Goal: Task Accomplishment & Management: Use online tool/utility

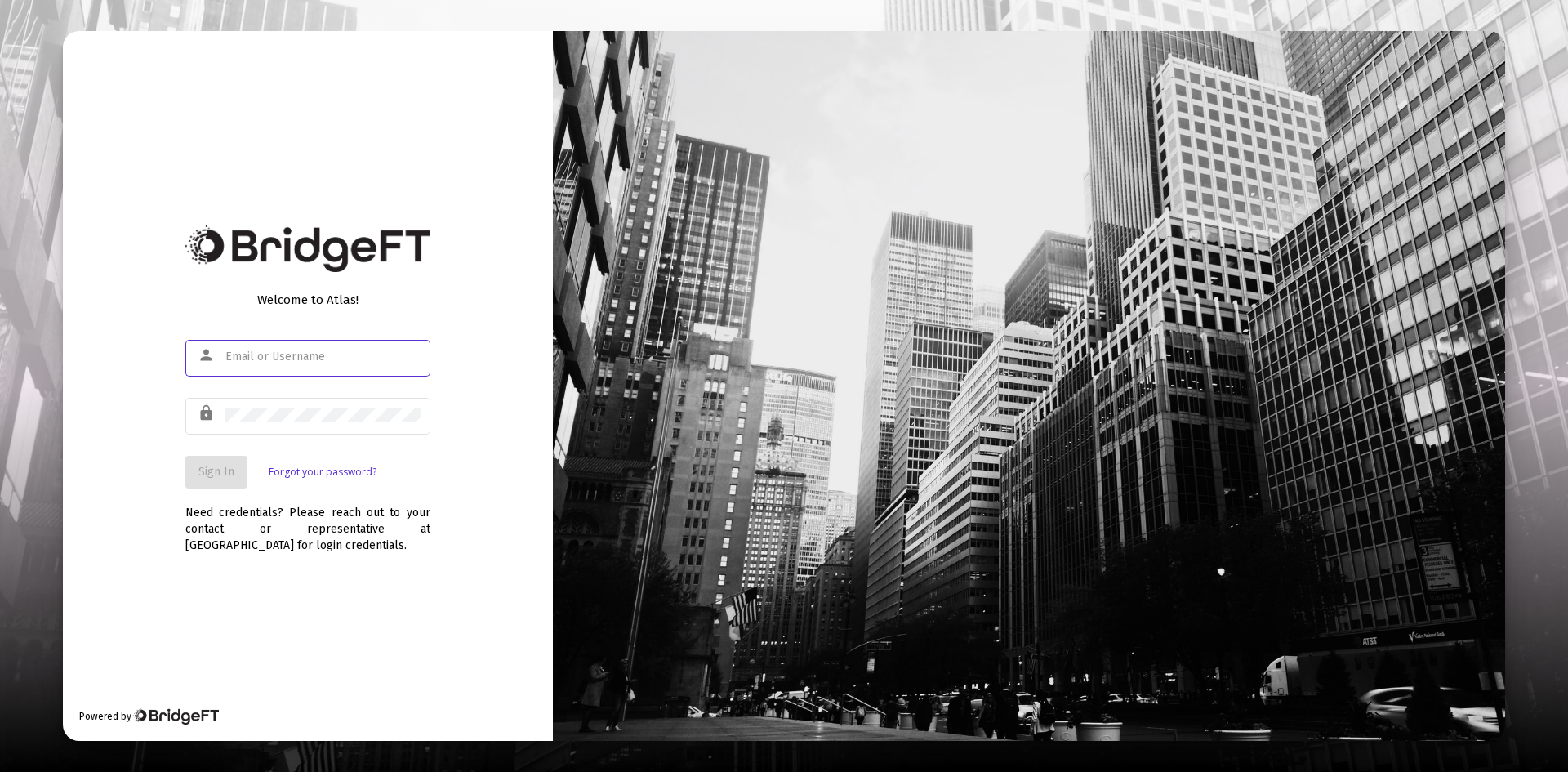
type input "[PERSON_NAME][EMAIL_ADDRESS][DOMAIN_NAME]"
click at [210, 440] on form "person [PERSON_NAME][EMAIL_ADDRESS][DOMAIN_NAME] lock Sign In Forgot your passw…" at bounding box center [308, 412] width 245 height 152
click at [201, 440] on button "Sign In" at bounding box center [216, 472] width 62 height 33
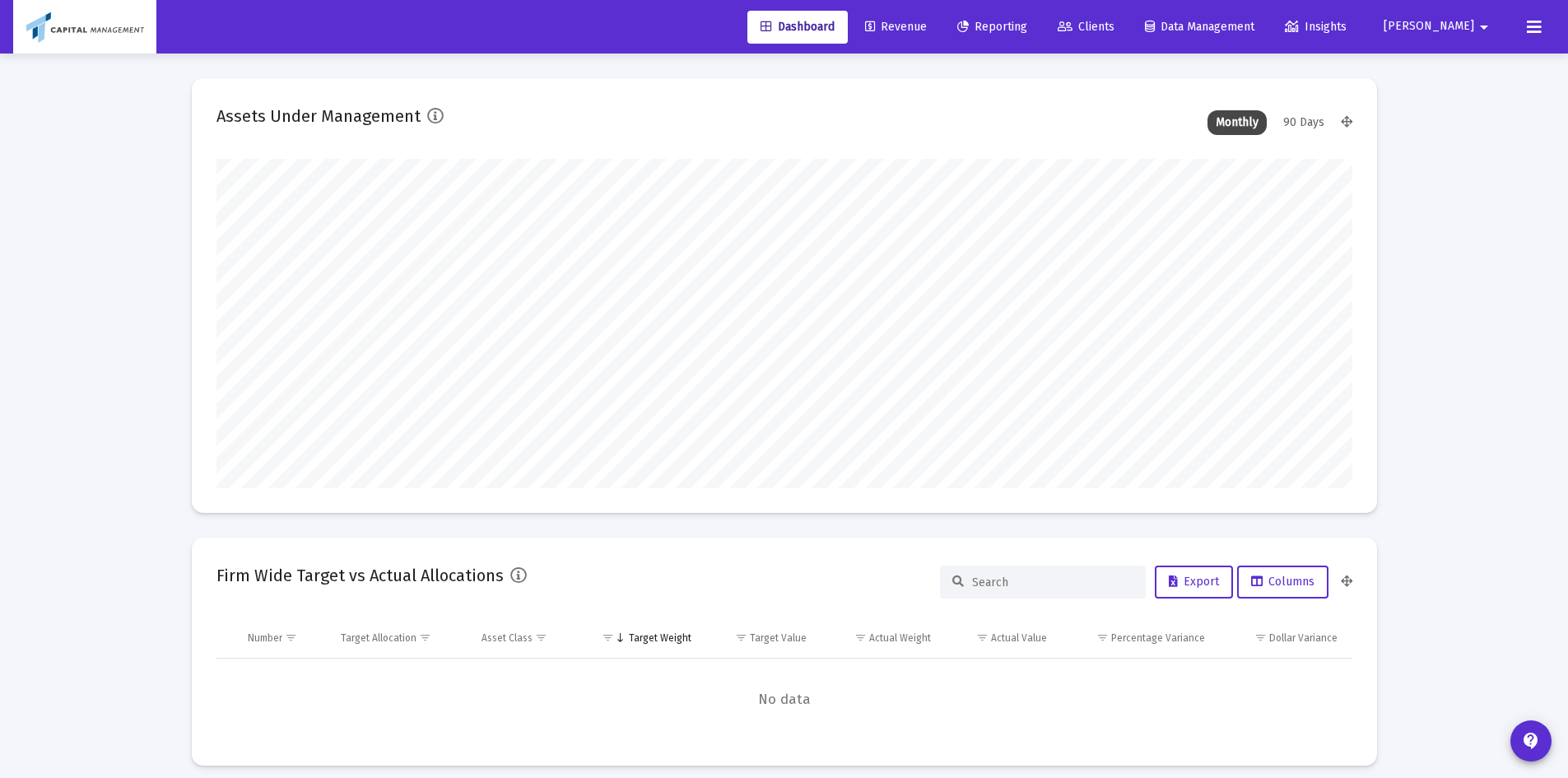
scroll to position [329, 611]
click at [902, 36] on link "Revenue" at bounding box center [895, 27] width 88 height 33
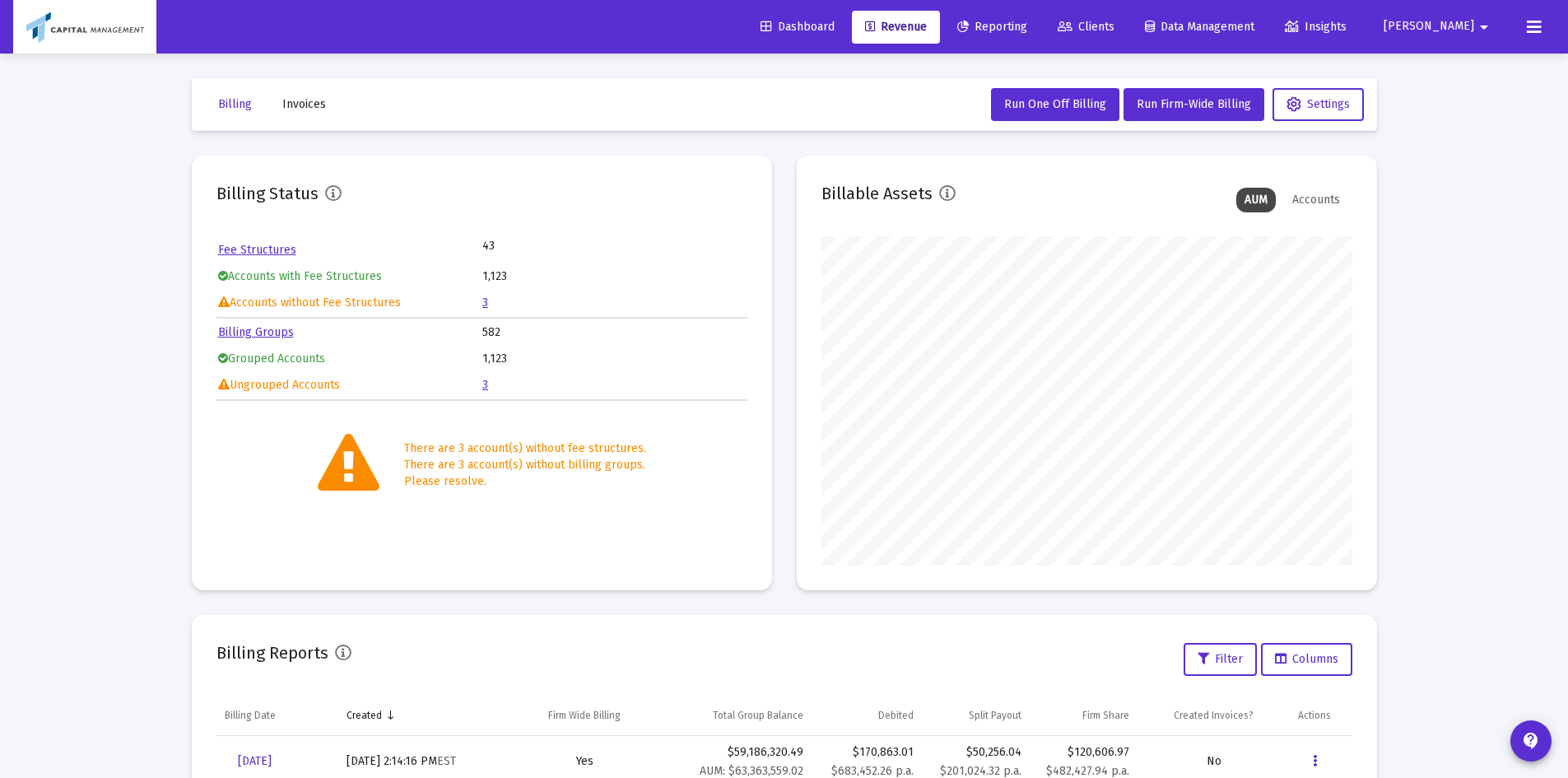
click at [902, 19] on link "Clients" at bounding box center [1086, 27] width 83 height 33
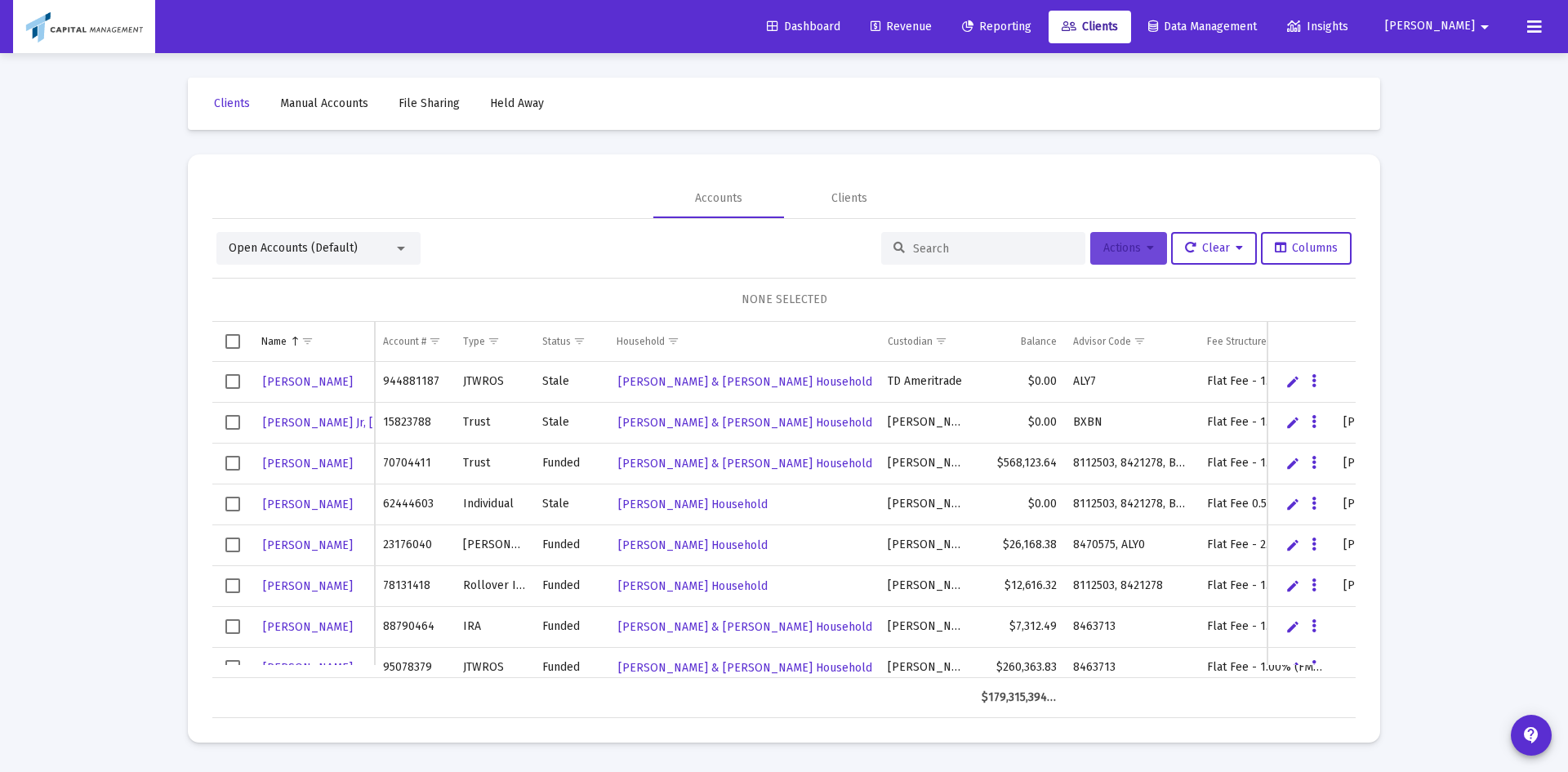
click at [894, 252] on span "Actions" at bounding box center [1128, 248] width 51 height 14
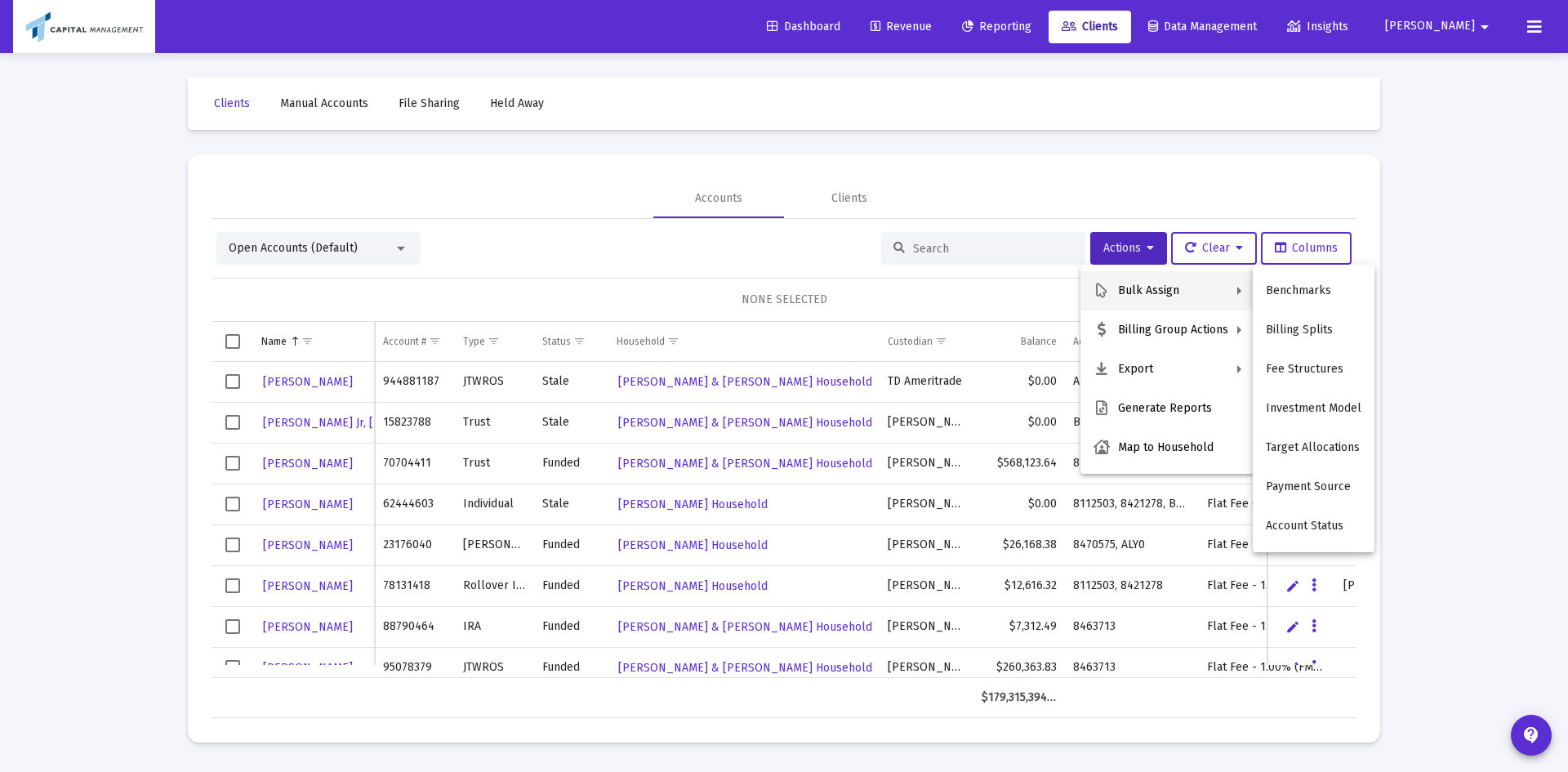
click at [292, 225] on div at bounding box center [784, 386] width 1568 height 772
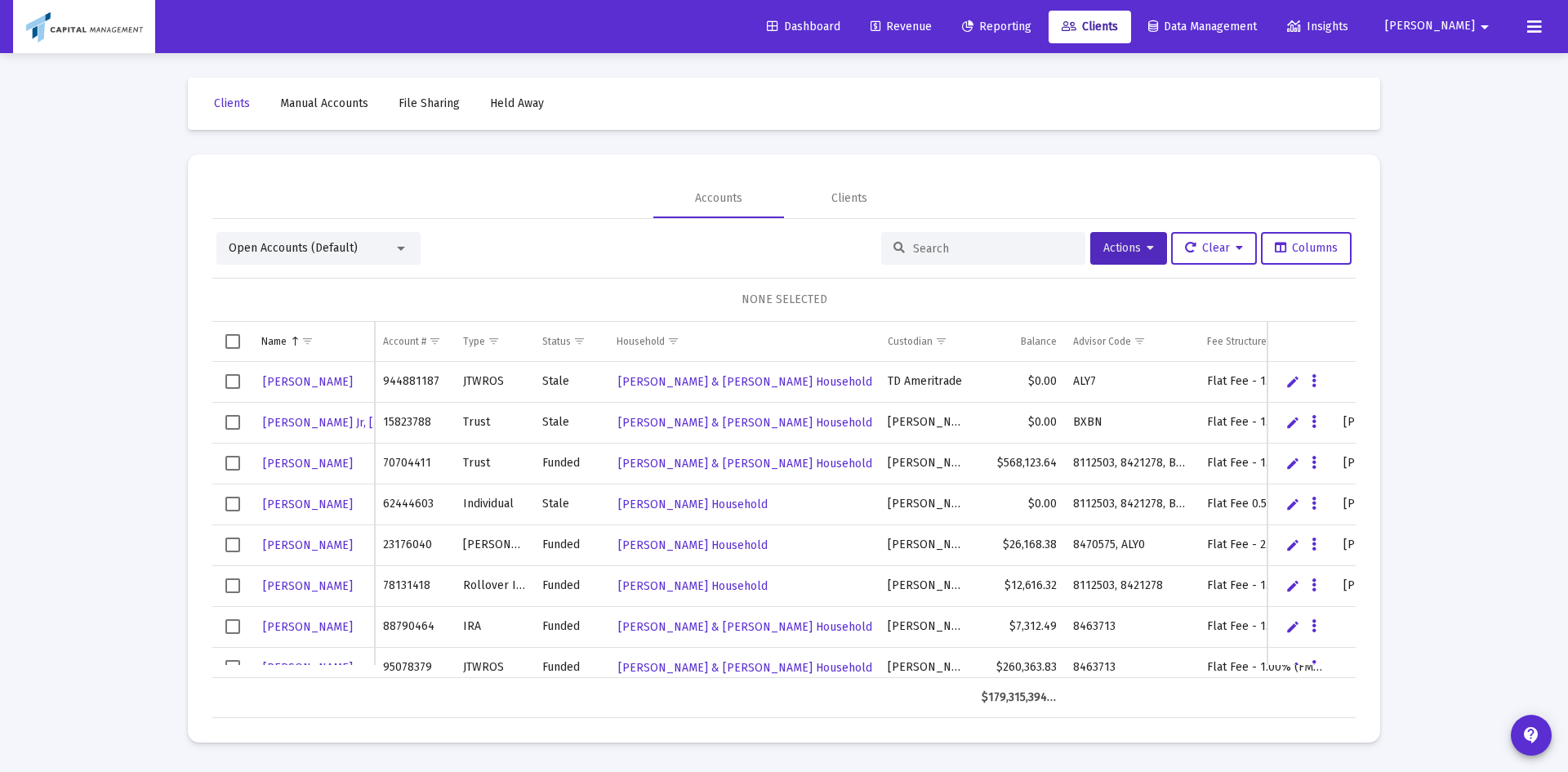
click at [296, 252] on span "Open Accounts (Default)" at bounding box center [293, 248] width 129 height 14
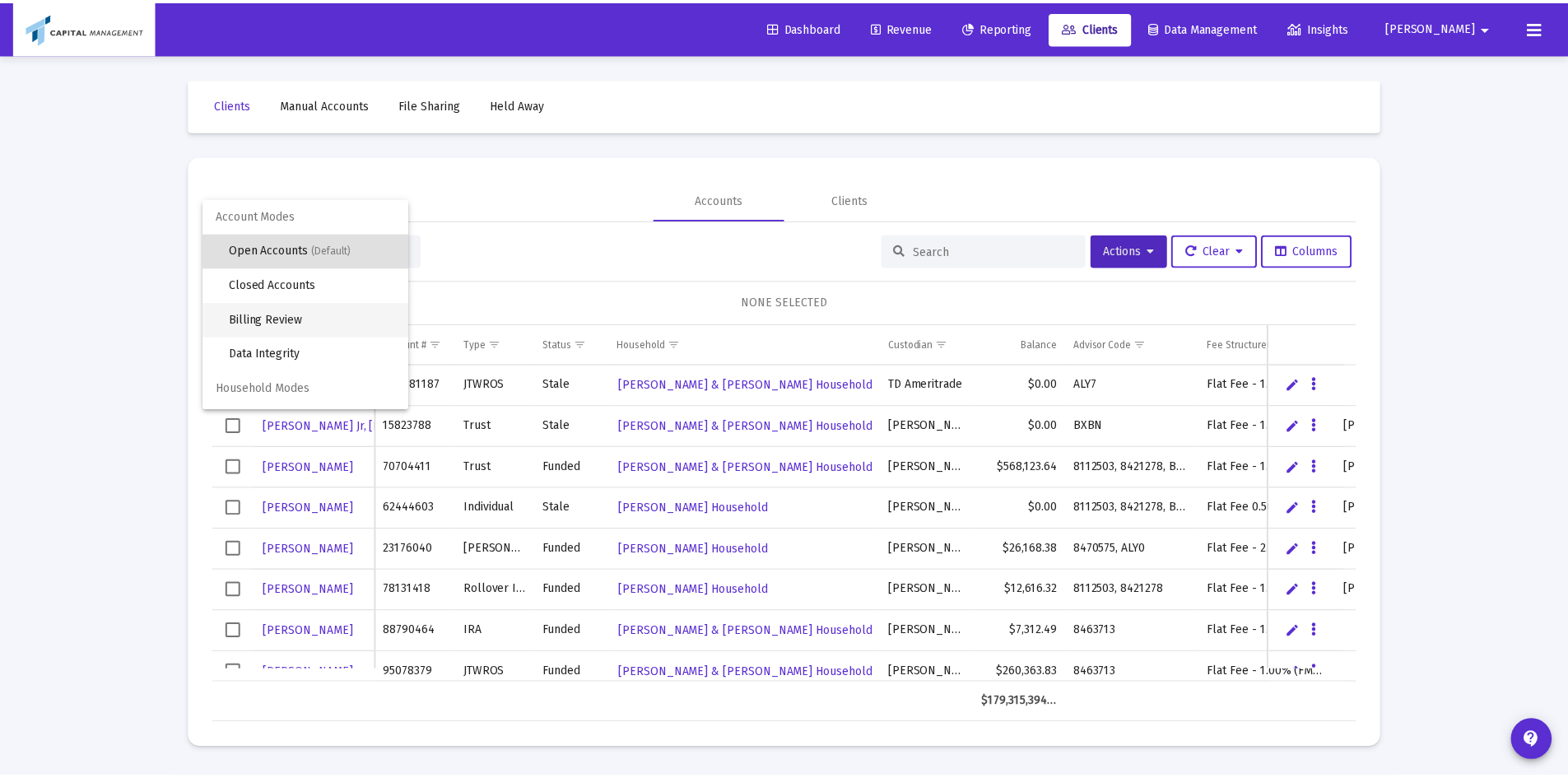
scroll to position [31, 0]
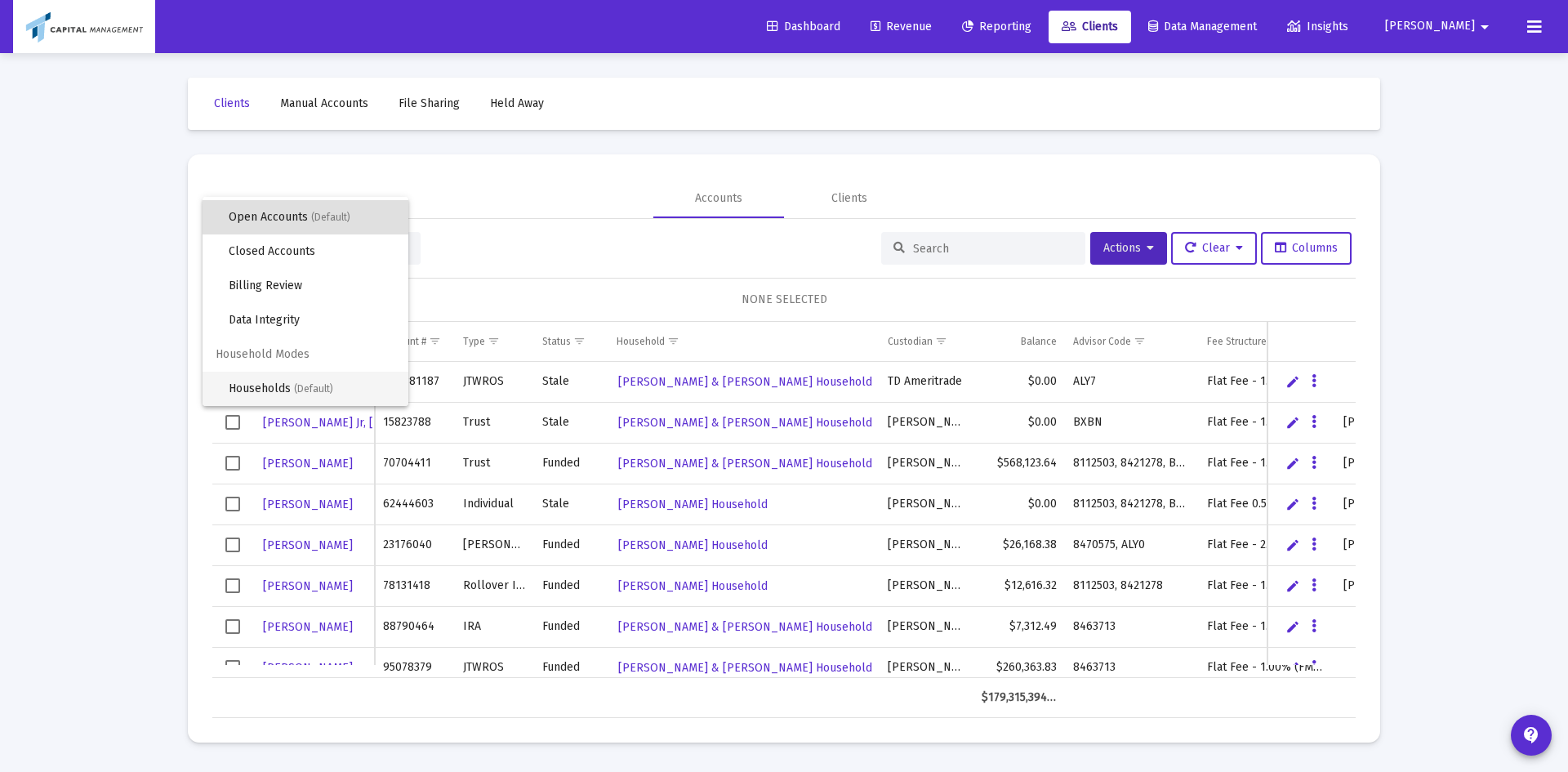
click at [303, 398] on span "Households (Default)" at bounding box center [312, 388] width 166 height 34
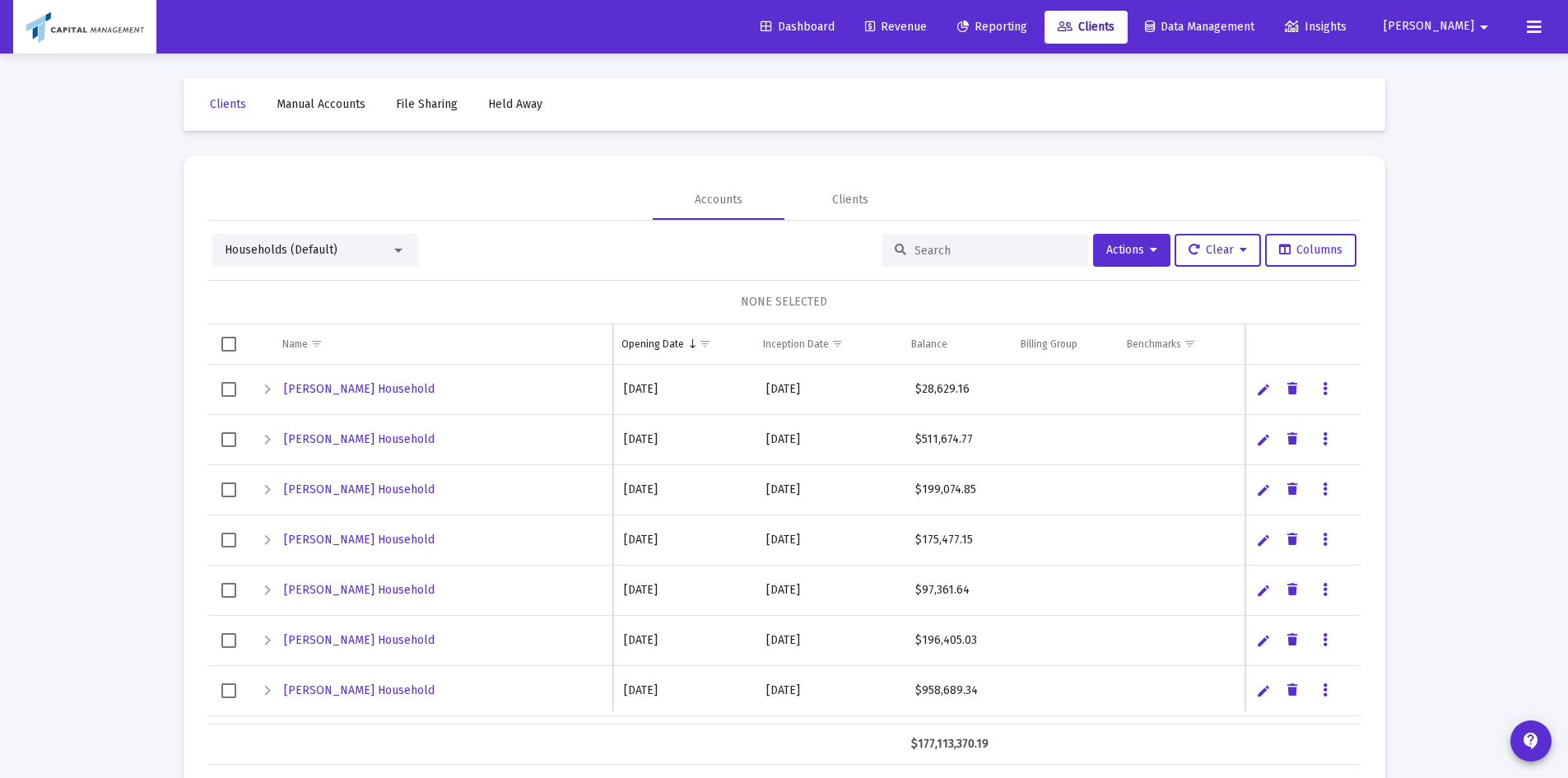
click at [902, 283] on div "NONE SELECTED" at bounding box center [784, 302] width 1152 height 44
click at [902, 271] on div "Households (Default) Actions Clear Columns NONE SELECTED Name Name Opening Date…" at bounding box center [784, 498] width 1152 height 530
click at [902, 257] on button "Actions" at bounding box center [1131, 250] width 77 height 33
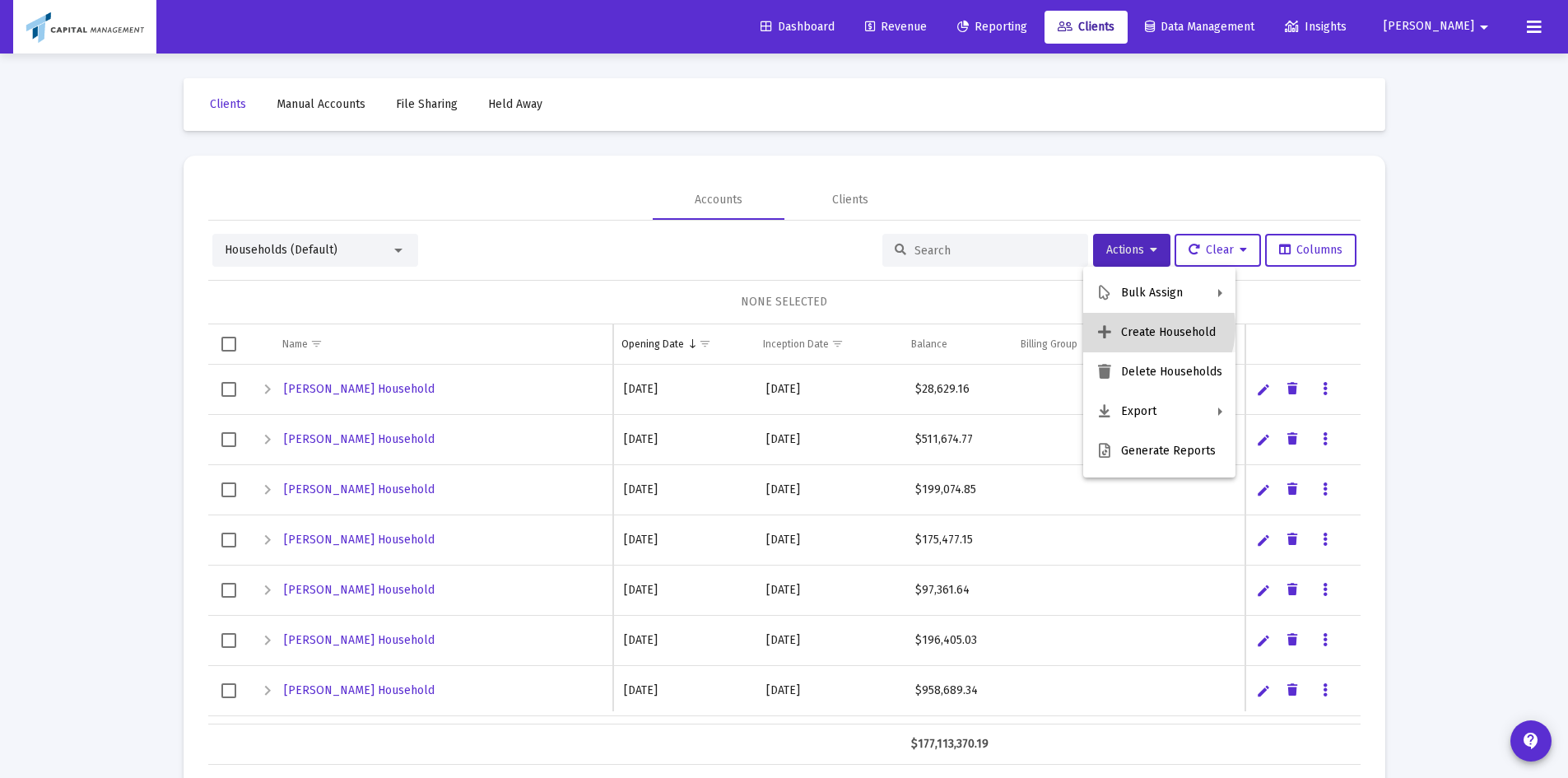
click at [902, 328] on button "Create Household" at bounding box center [1159, 332] width 152 height 40
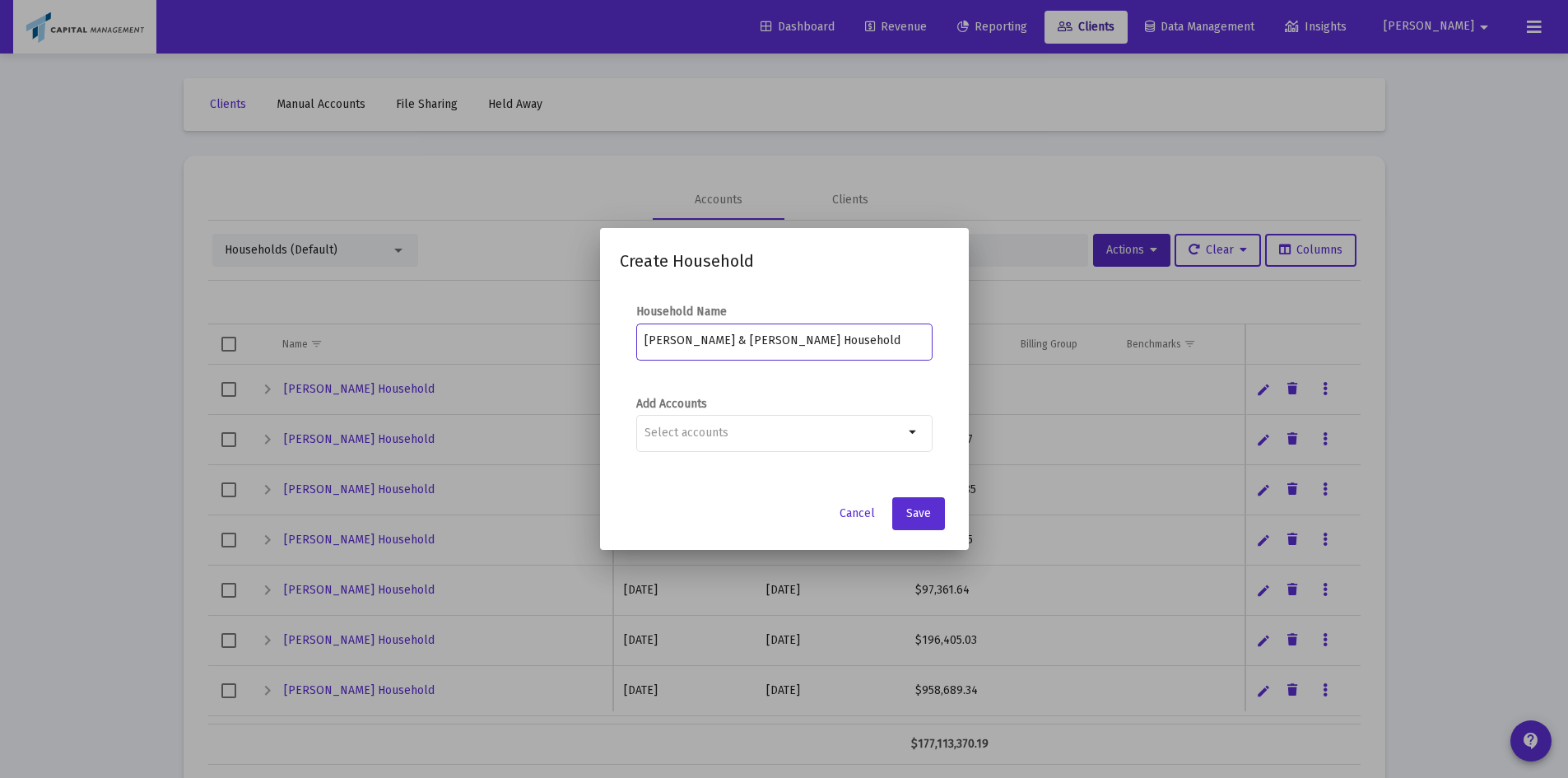
type input "[PERSON_NAME] & [PERSON_NAME] Household"
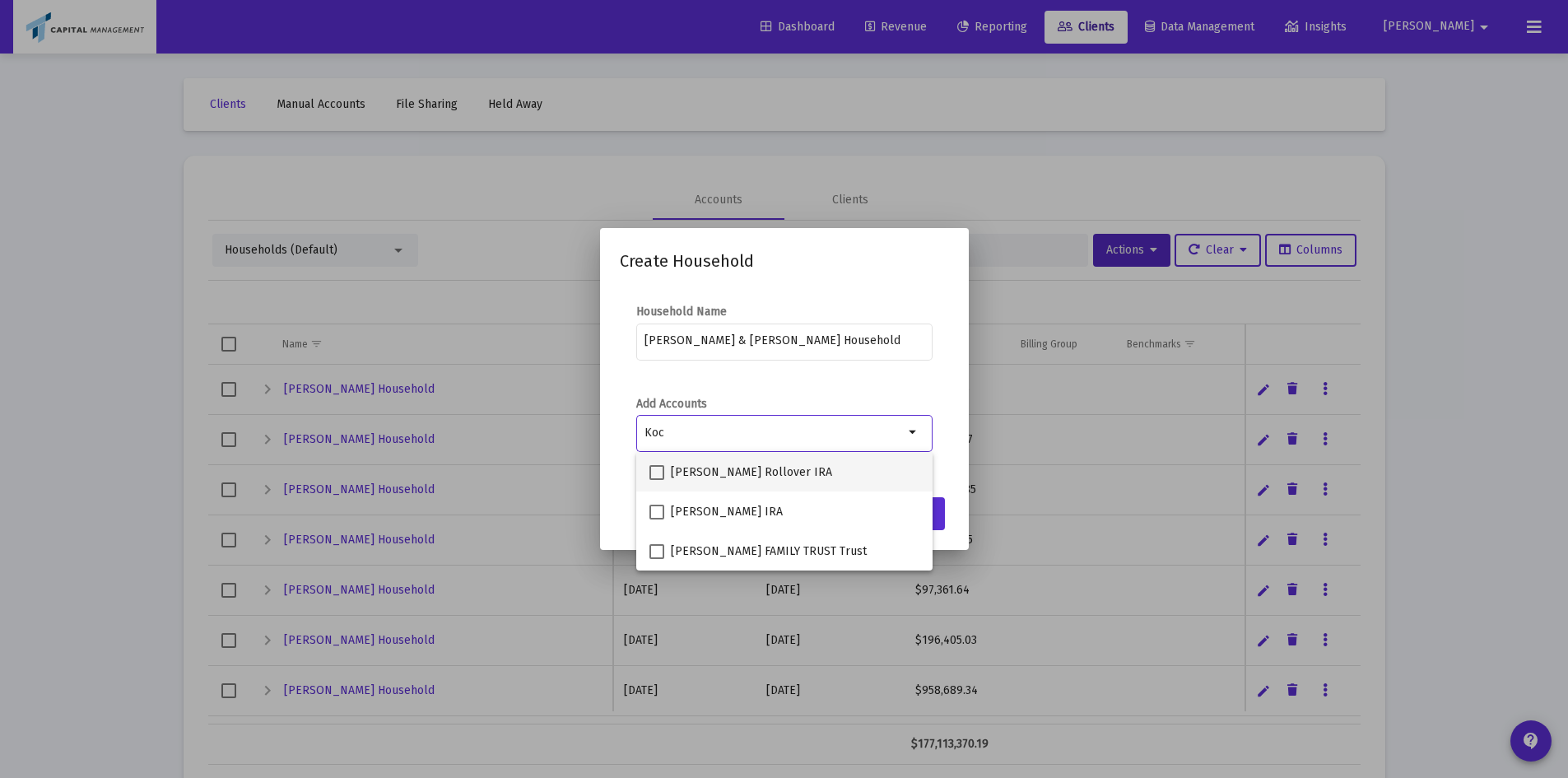
type input "Koc"
click at [657, 443] on label "[PERSON_NAME] Rollover IRA" at bounding box center [740, 472] width 182 height 19
click at [657, 443] on input "[PERSON_NAME] Rollover IRA" at bounding box center [656, 480] width 1 height 1
checkbox input "true"
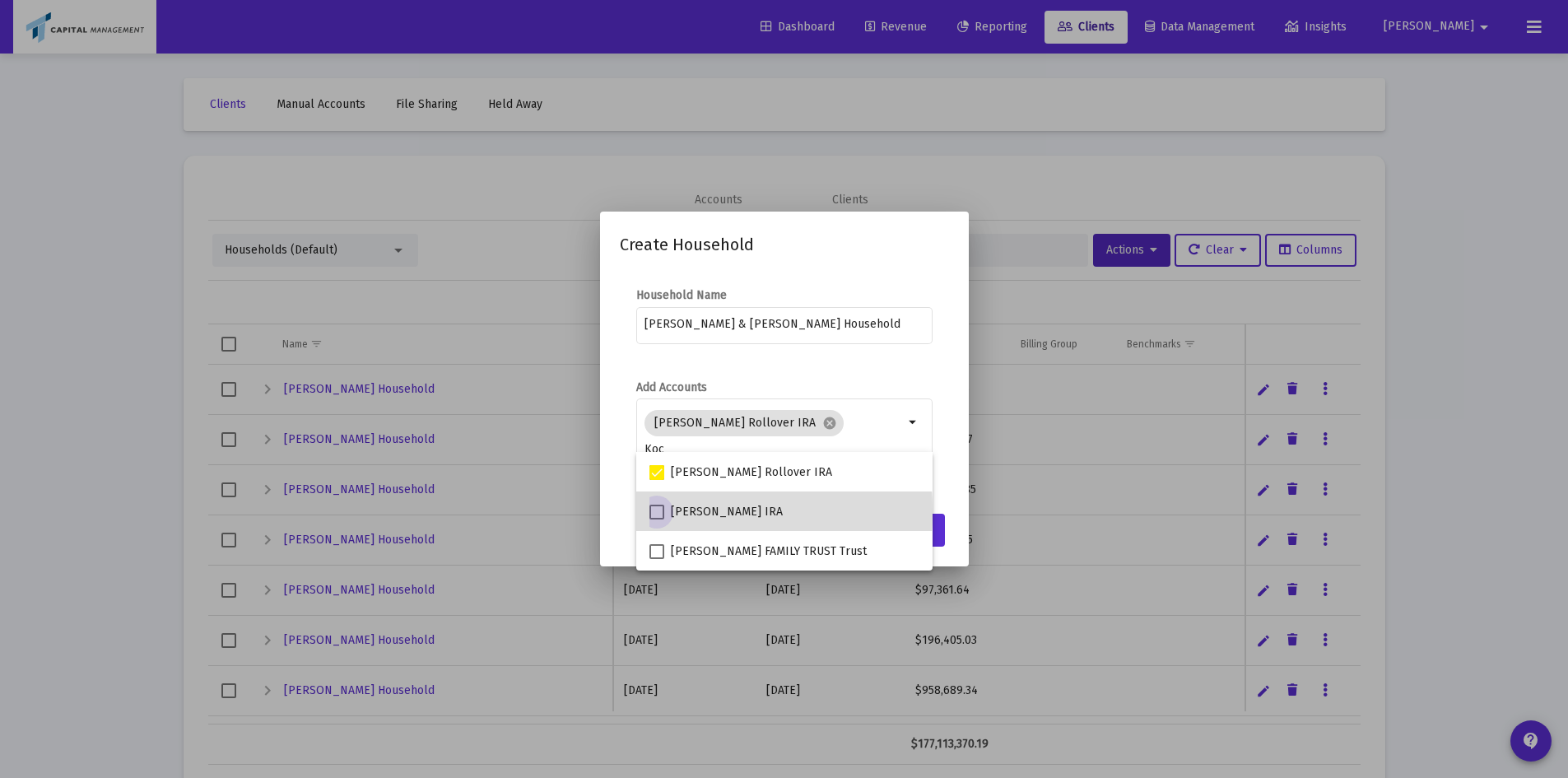
click at [662, 443] on span at bounding box center [656, 511] width 14 height 14
click at [657, 443] on input "[PERSON_NAME] IRA" at bounding box center [656, 520] width 1 height 1
checkbox input "true"
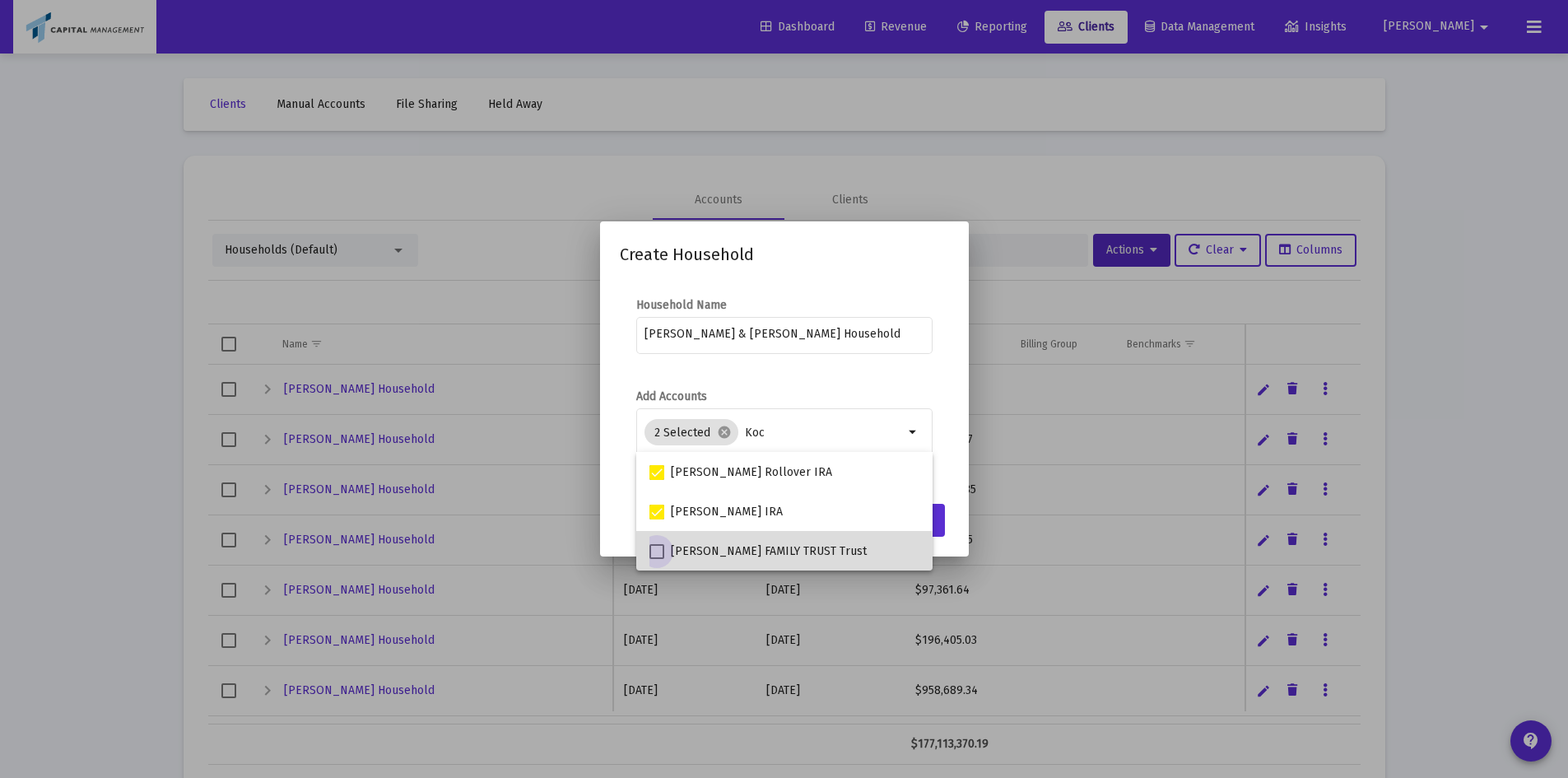
click at [665, 443] on label "[PERSON_NAME] FAMILY TRUST Trust" at bounding box center [757, 551] width 217 height 19
click at [657, 443] on input "[PERSON_NAME] FAMILY TRUST Trust" at bounding box center [656, 558] width 1 height 1
checkbox input "true"
click at [902, 443] on form "Add Accounts 3 Selected cancel Koc arrow_drop_down" at bounding box center [784, 432] width 329 height 88
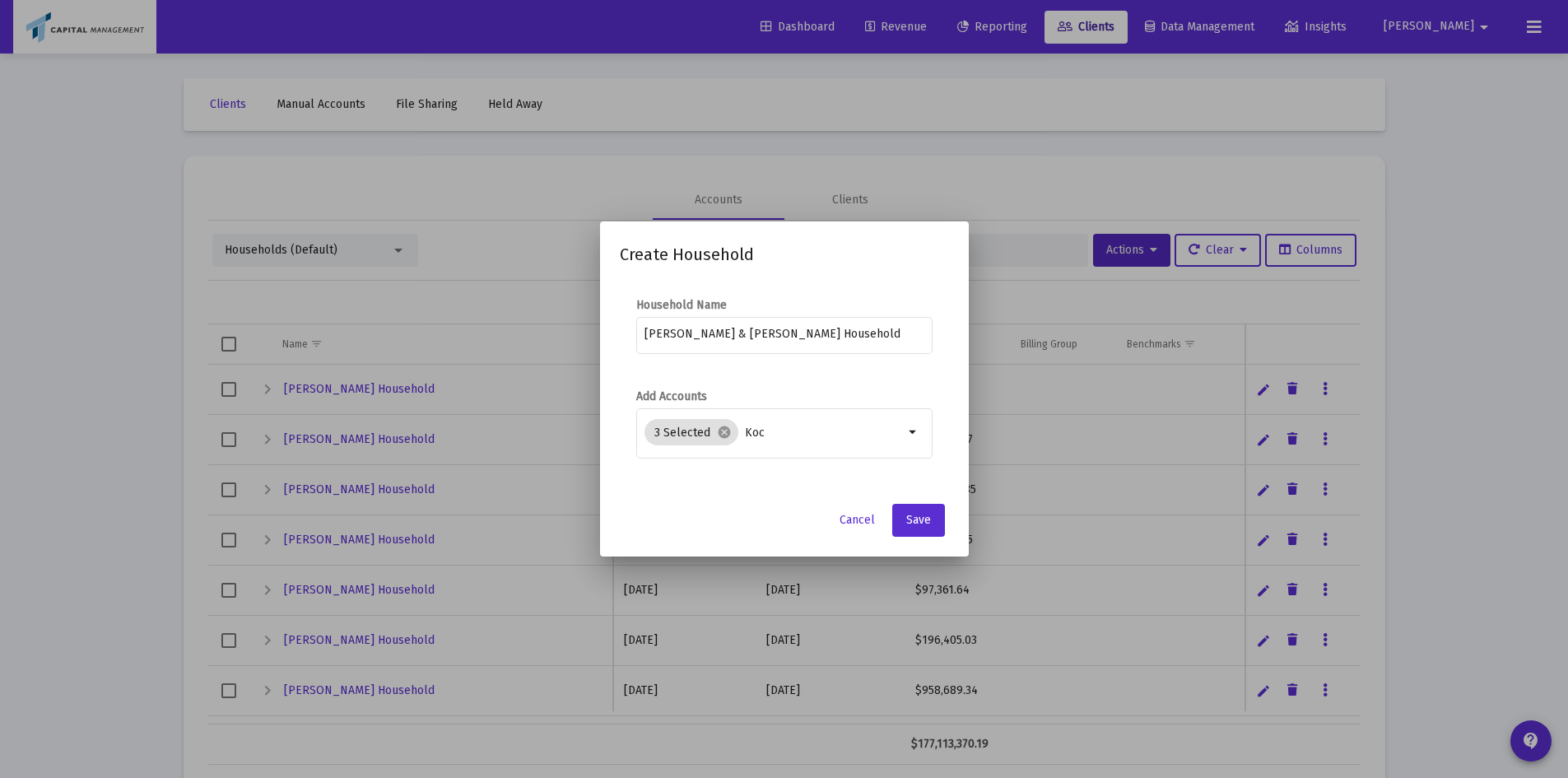
click at [902, 443] on app-atlas-submit-button "Save" at bounding box center [920, 520] width 57 height 33
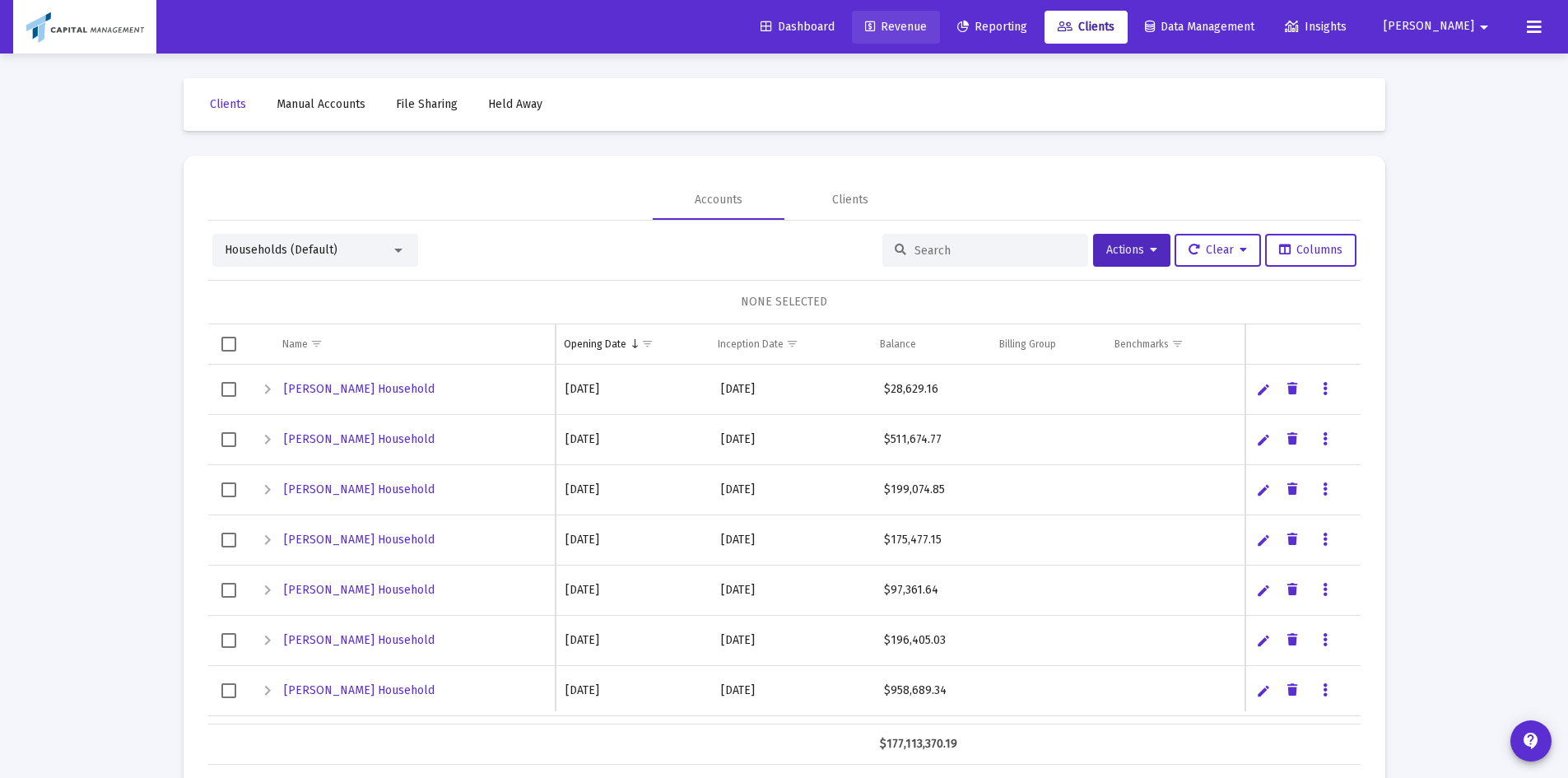
click at [902, 24] on span "Revenue" at bounding box center [896, 26] width 62 height 14
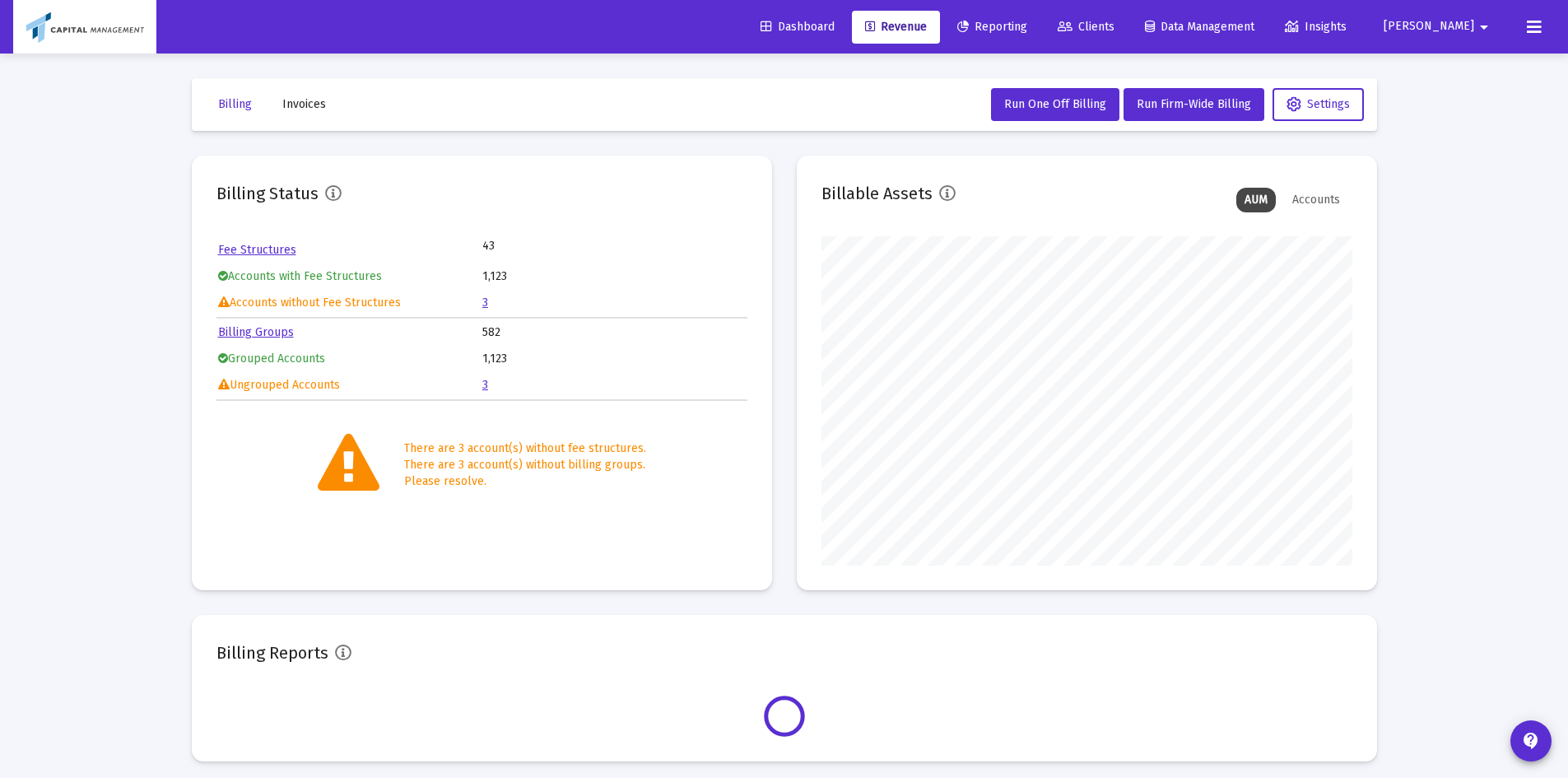
scroll to position [329, 530]
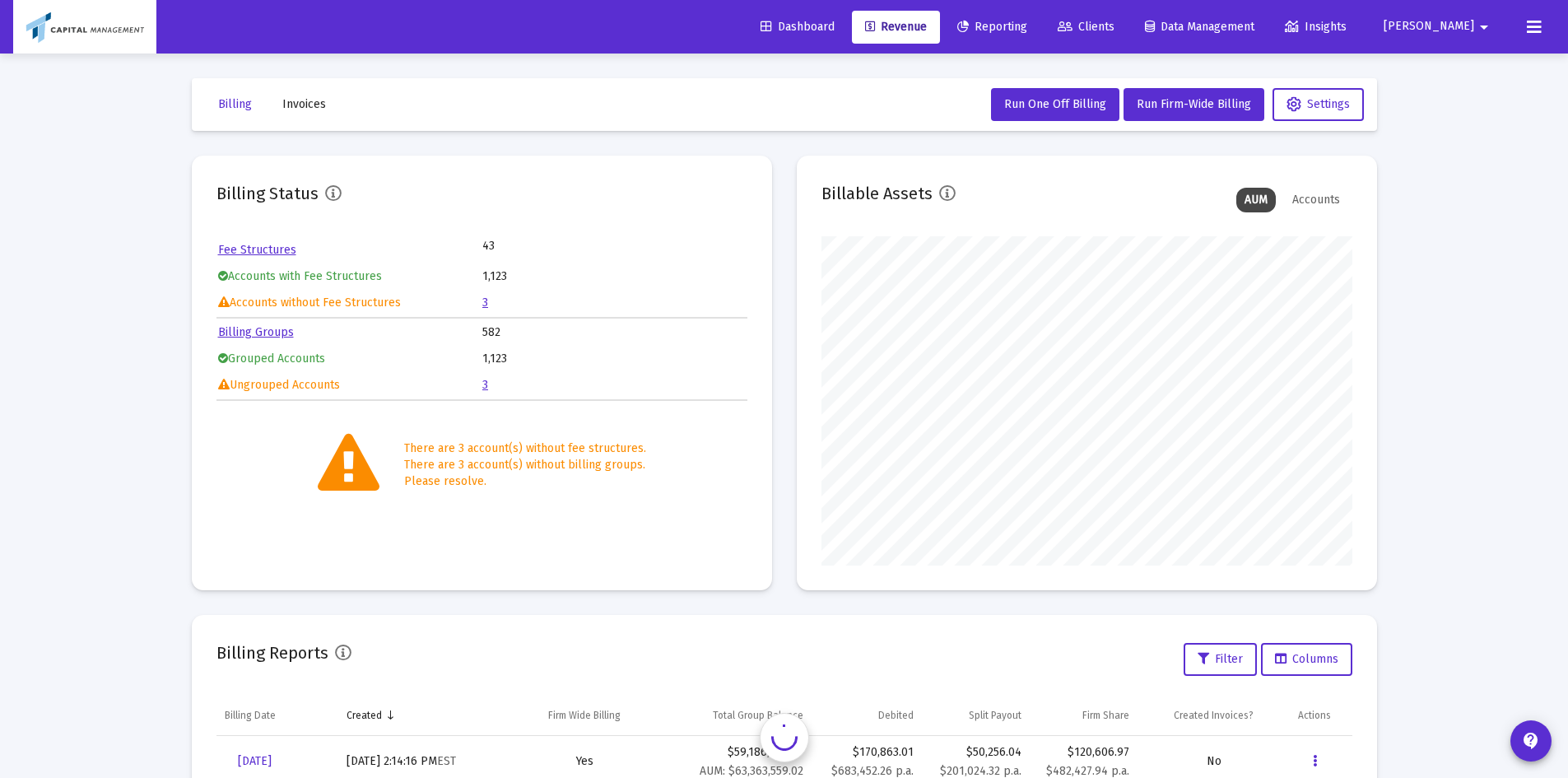
click at [492, 394] on td "3" at bounding box center [613, 386] width 263 height 25
click at [485, 386] on link "3" at bounding box center [485, 385] width 6 height 14
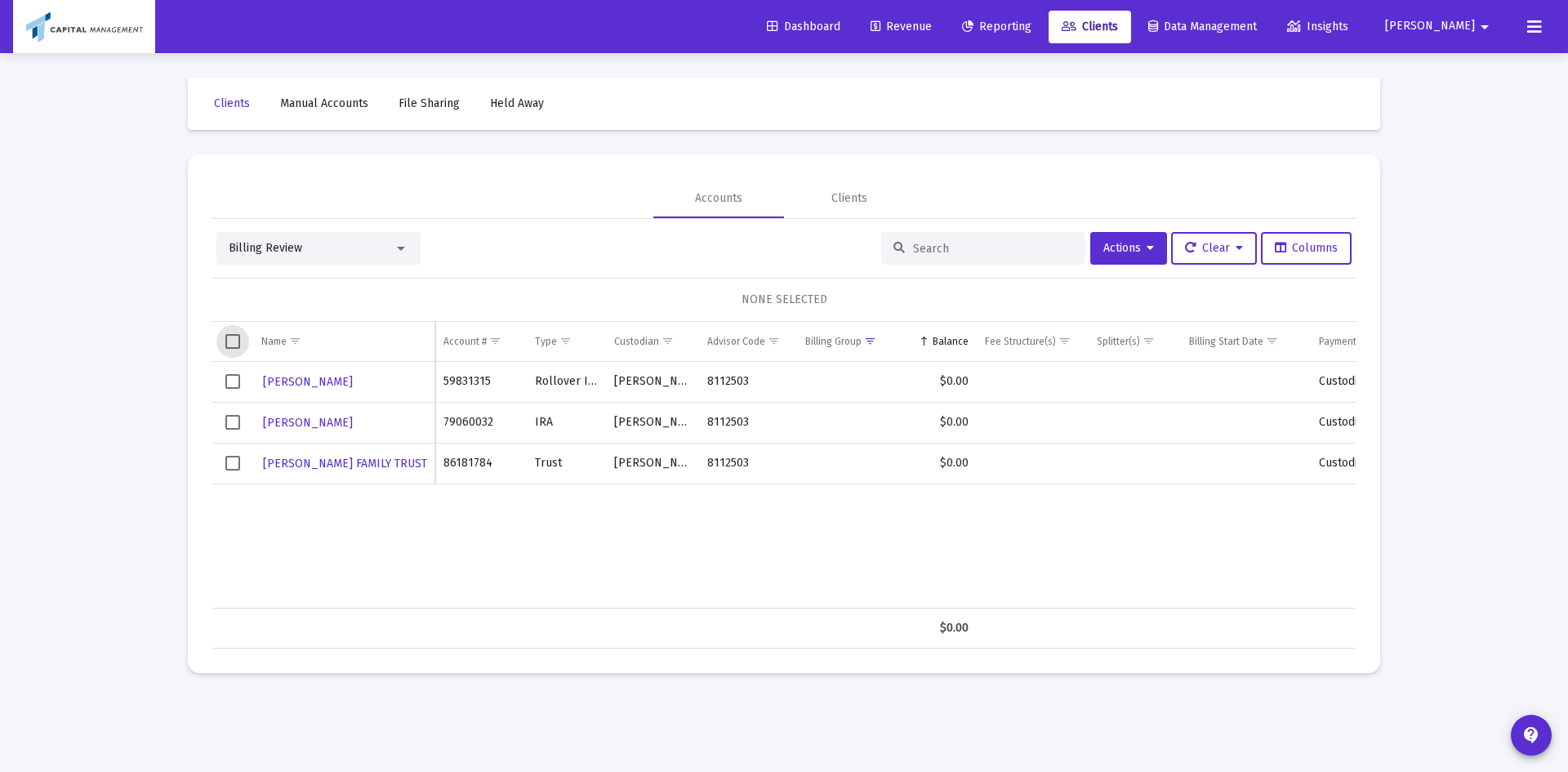
click at [227, 337] on span "Select all" at bounding box center [232, 341] width 14 height 14
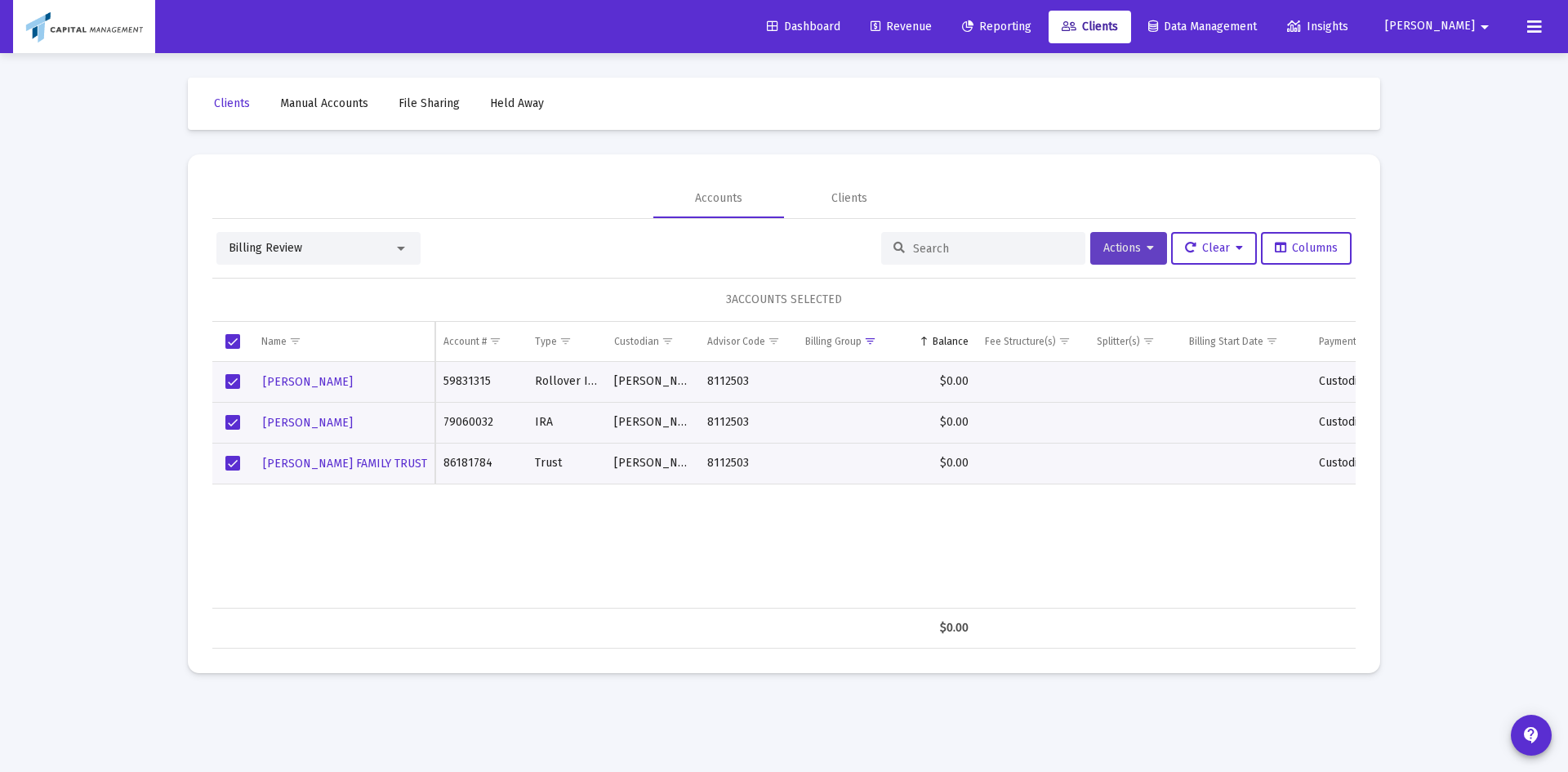
click at [894, 248] on span "Actions" at bounding box center [1128, 248] width 51 height 14
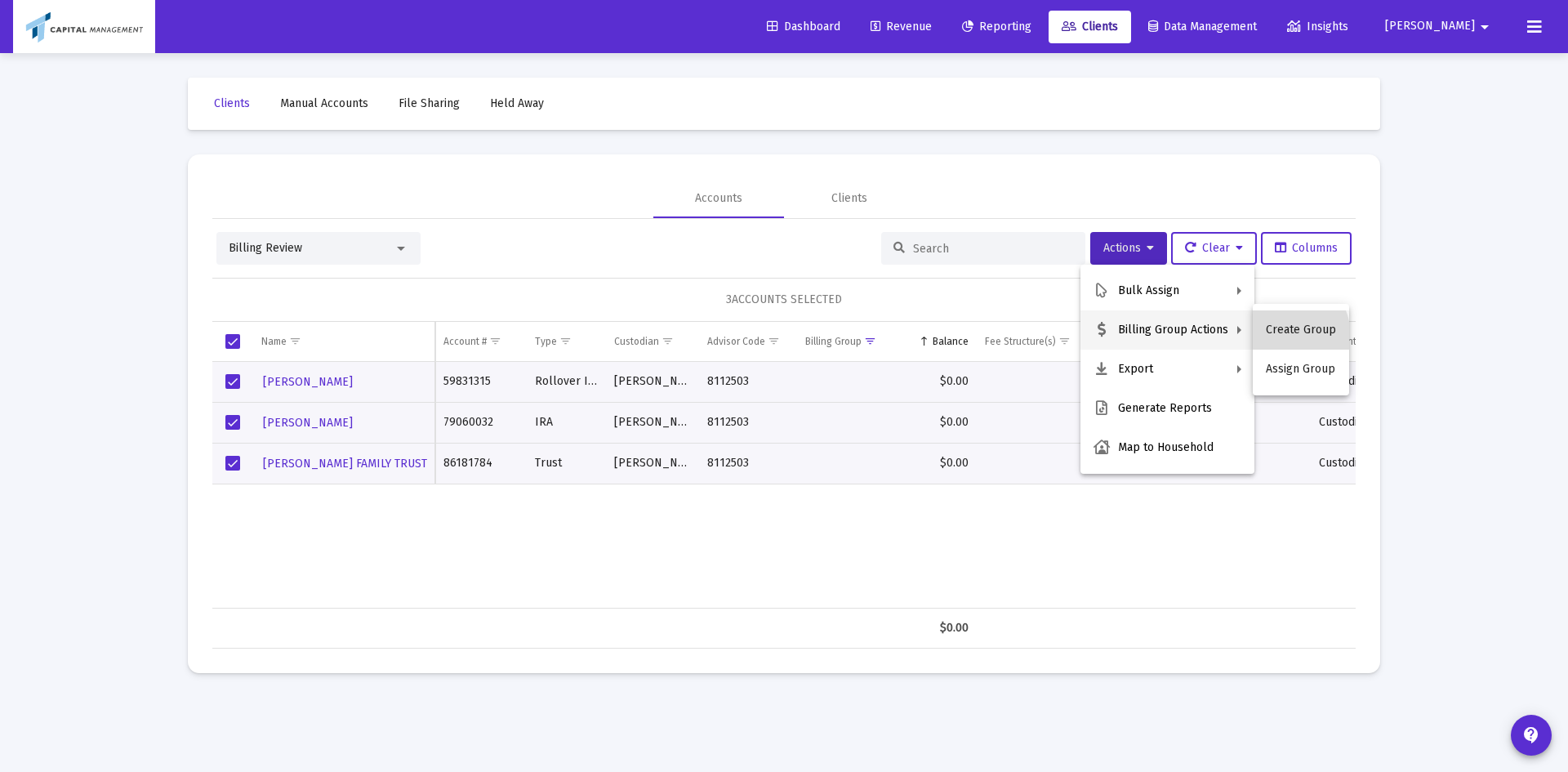
click at [894, 337] on button "Create Group" at bounding box center [1300, 329] width 97 height 39
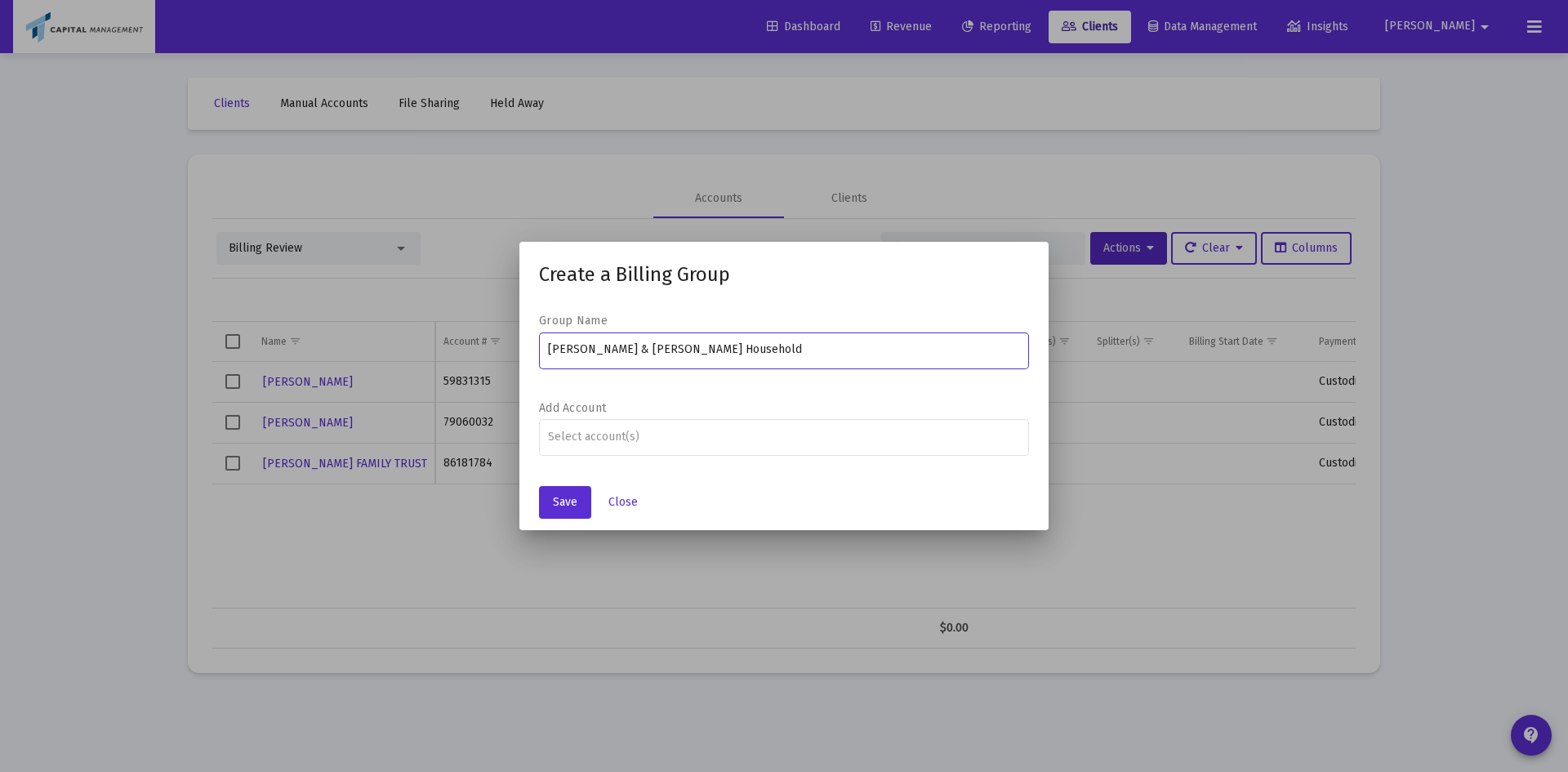
type input "[PERSON_NAME] & [PERSON_NAME] Household"
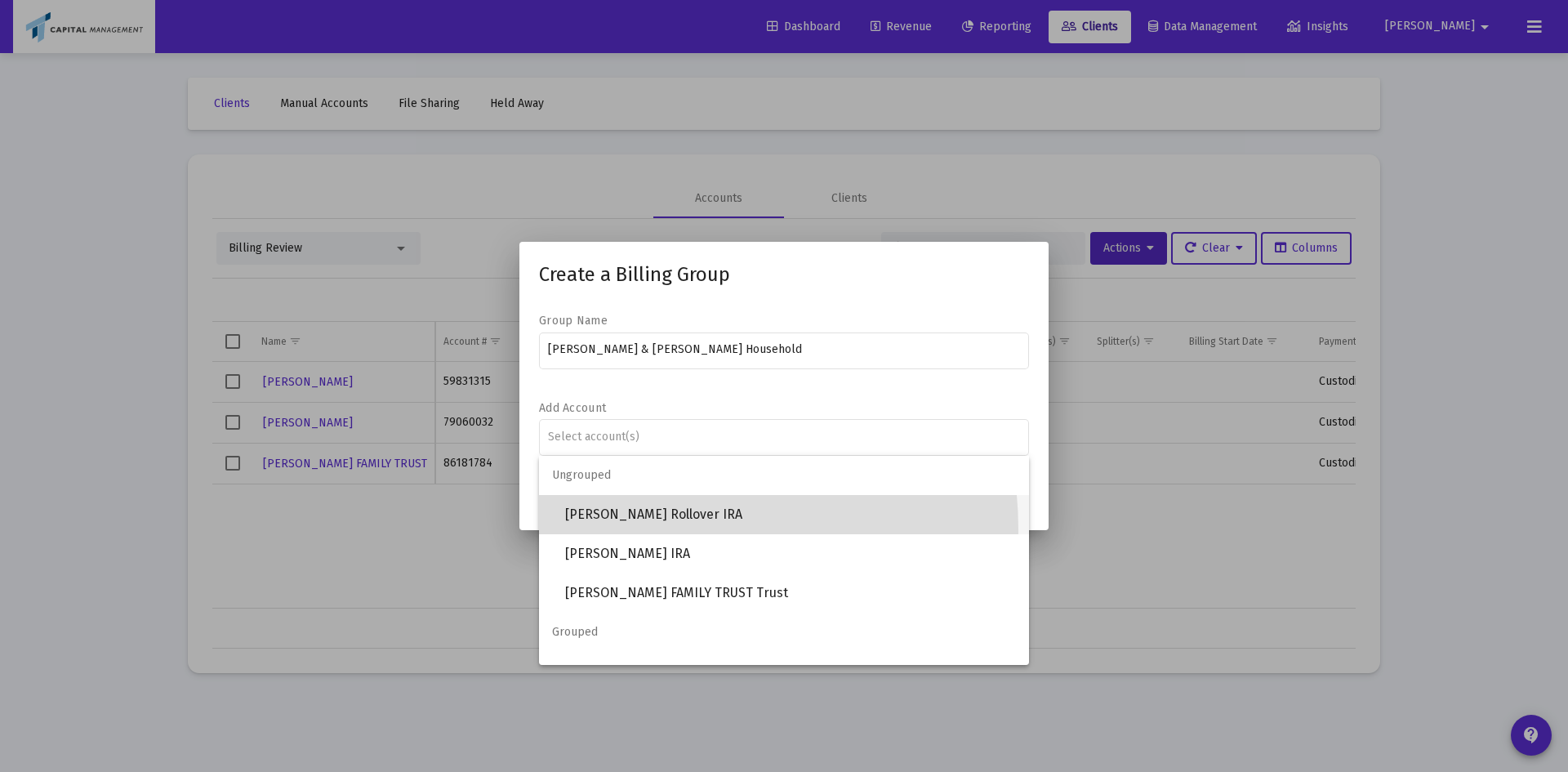
click at [621, 440] on span "[PERSON_NAME] Rollover IRA" at bounding box center [790, 514] width 451 height 39
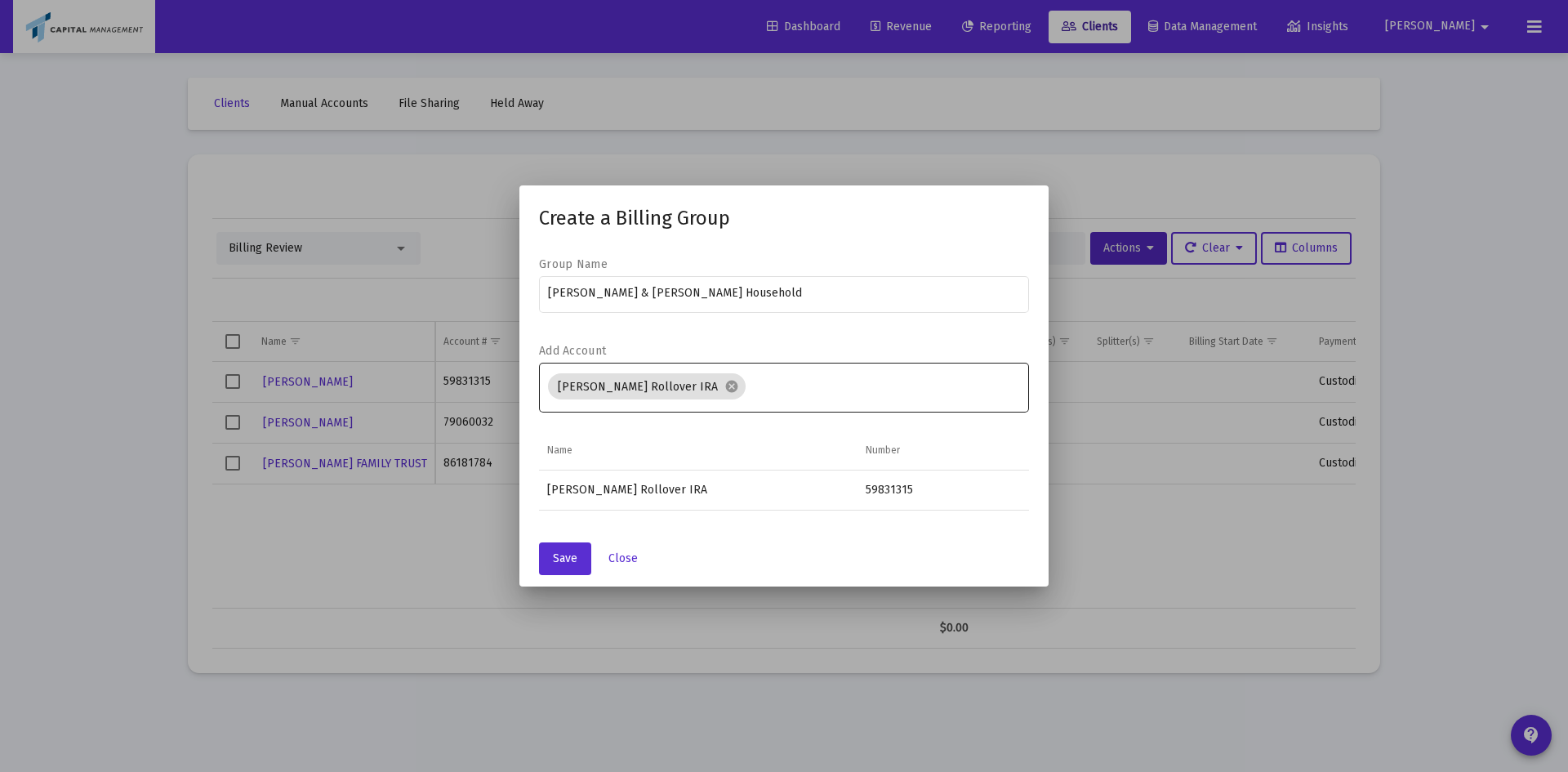
click at [778, 403] on div "[PERSON_NAME] Rollover IRA cancel" at bounding box center [784, 386] width 473 height 53
click at [783, 393] on div "[PERSON_NAME] Rollover IRA cancel" at bounding box center [784, 386] width 479 height 33
click at [783, 392] on input "Assignment Selection" at bounding box center [886, 387] width 269 height 13
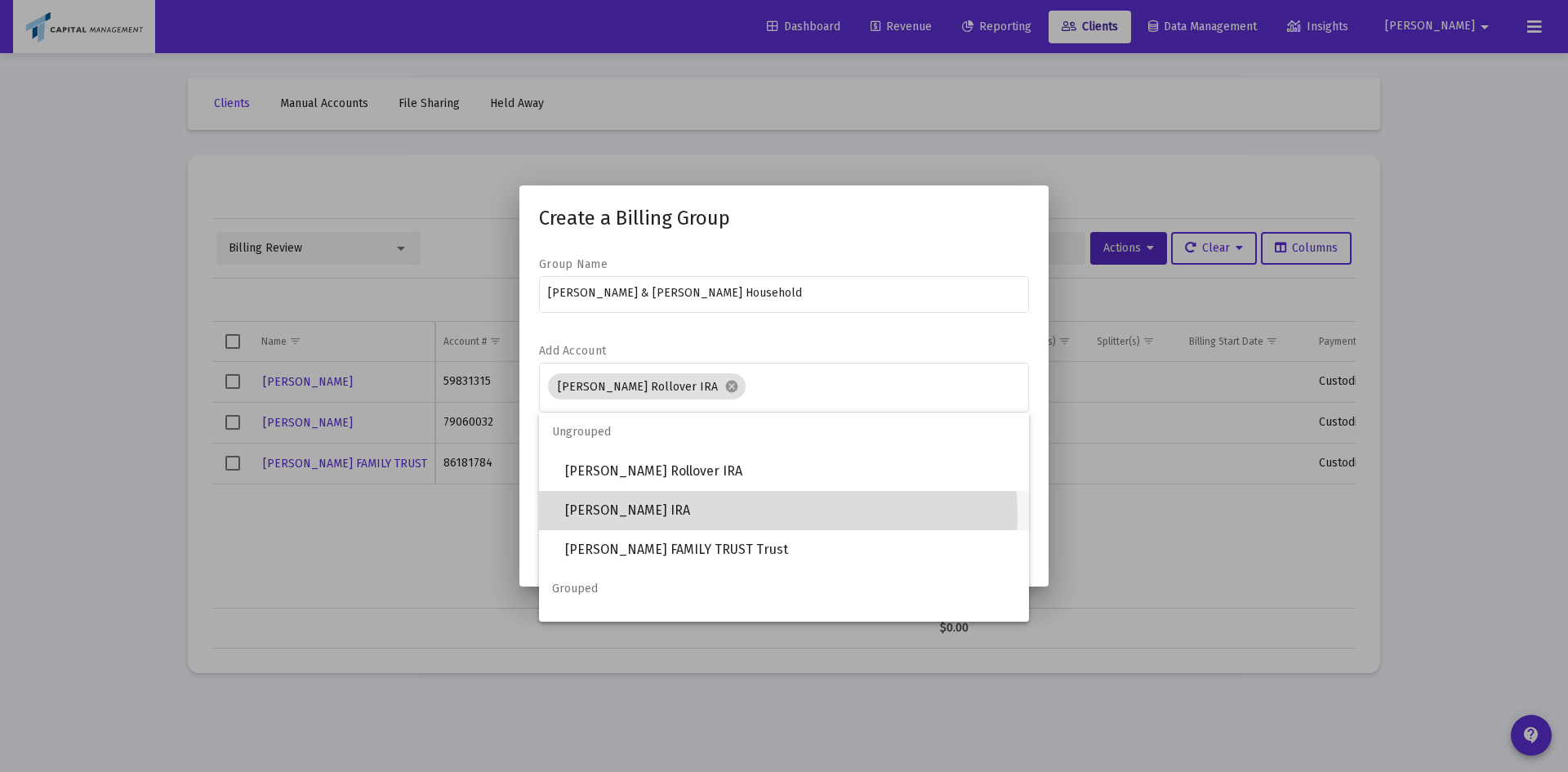
click at [704, 440] on span "[PERSON_NAME] IRA" at bounding box center [790, 510] width 451 height 39
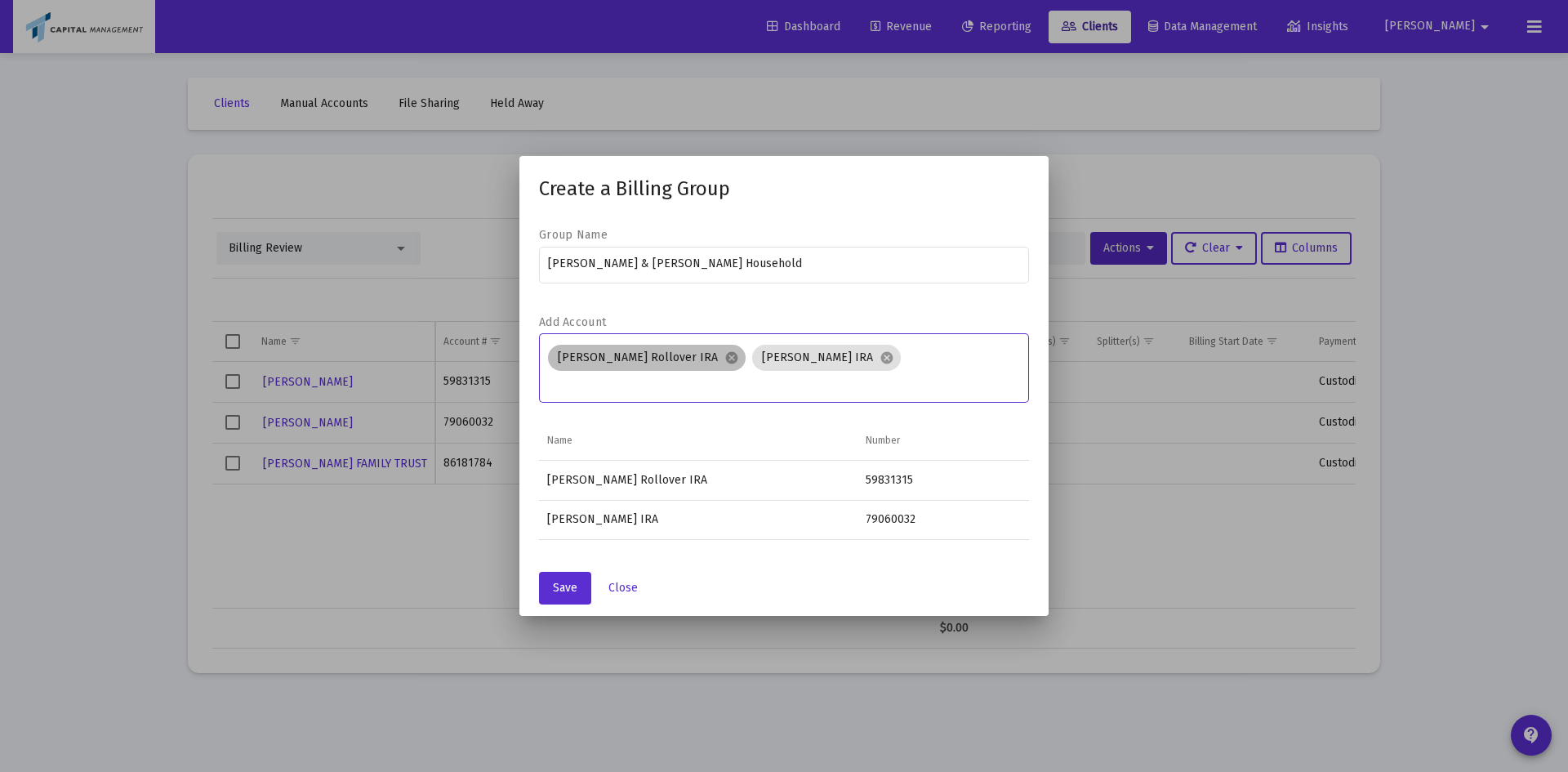
click at [894, 359] on div "[PERSON_NAME] Rollover IRA cancel [PERSON_NAME] IRA cancel" at bounding box center [784, 367] width 479 height 53
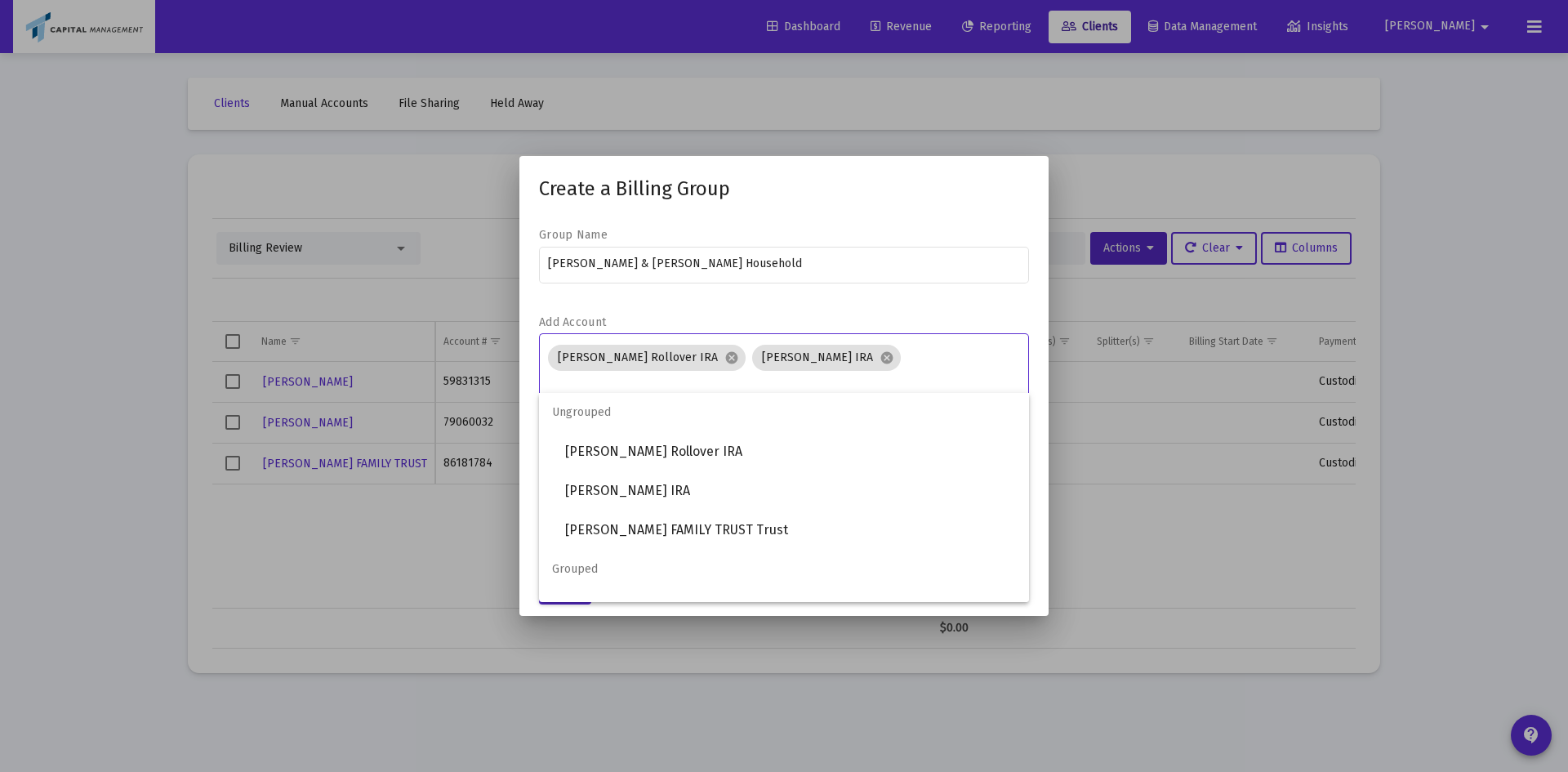
click at [894, 377] on input "Assignment Selection" at bounding box center [784, 384] width 473 height 13
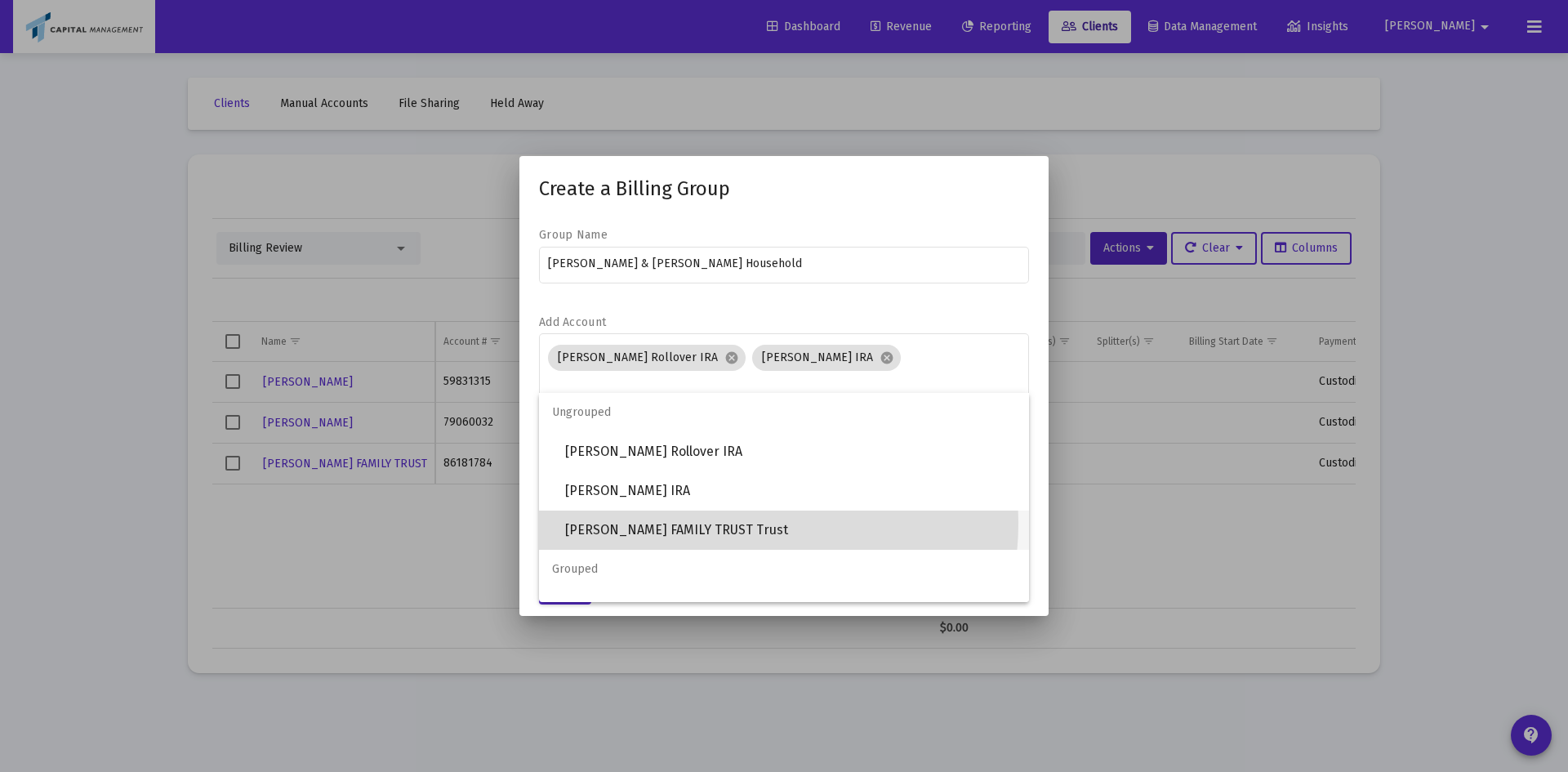
click at [732, 440] on span "[PERSON_NAME] FAMILY TRUST Trust" at bounding box center [790, 529] width 451 height 39
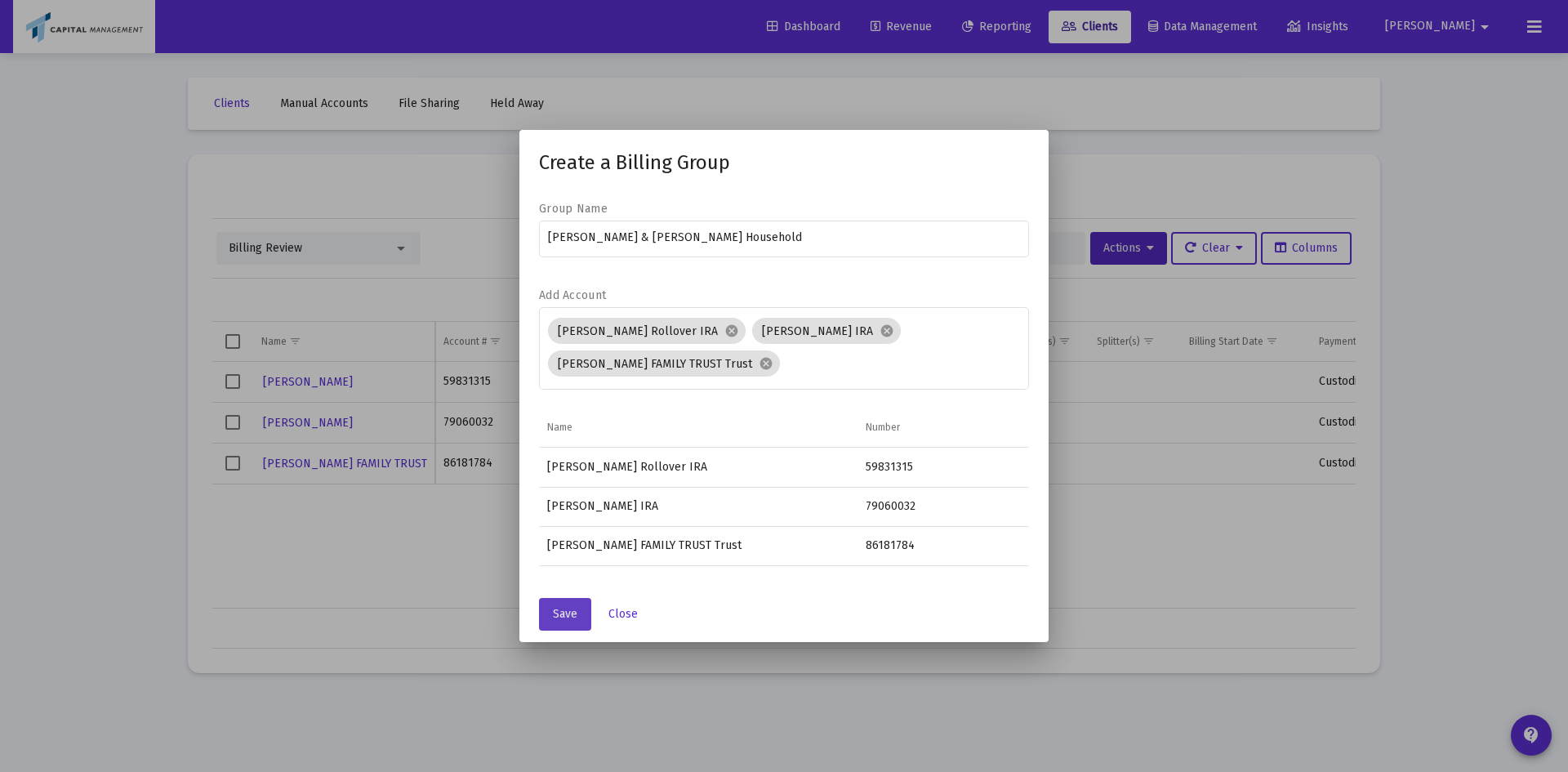
click at [545, 440] on button "Save" at bounding box center [564, 614] width 53 height 33
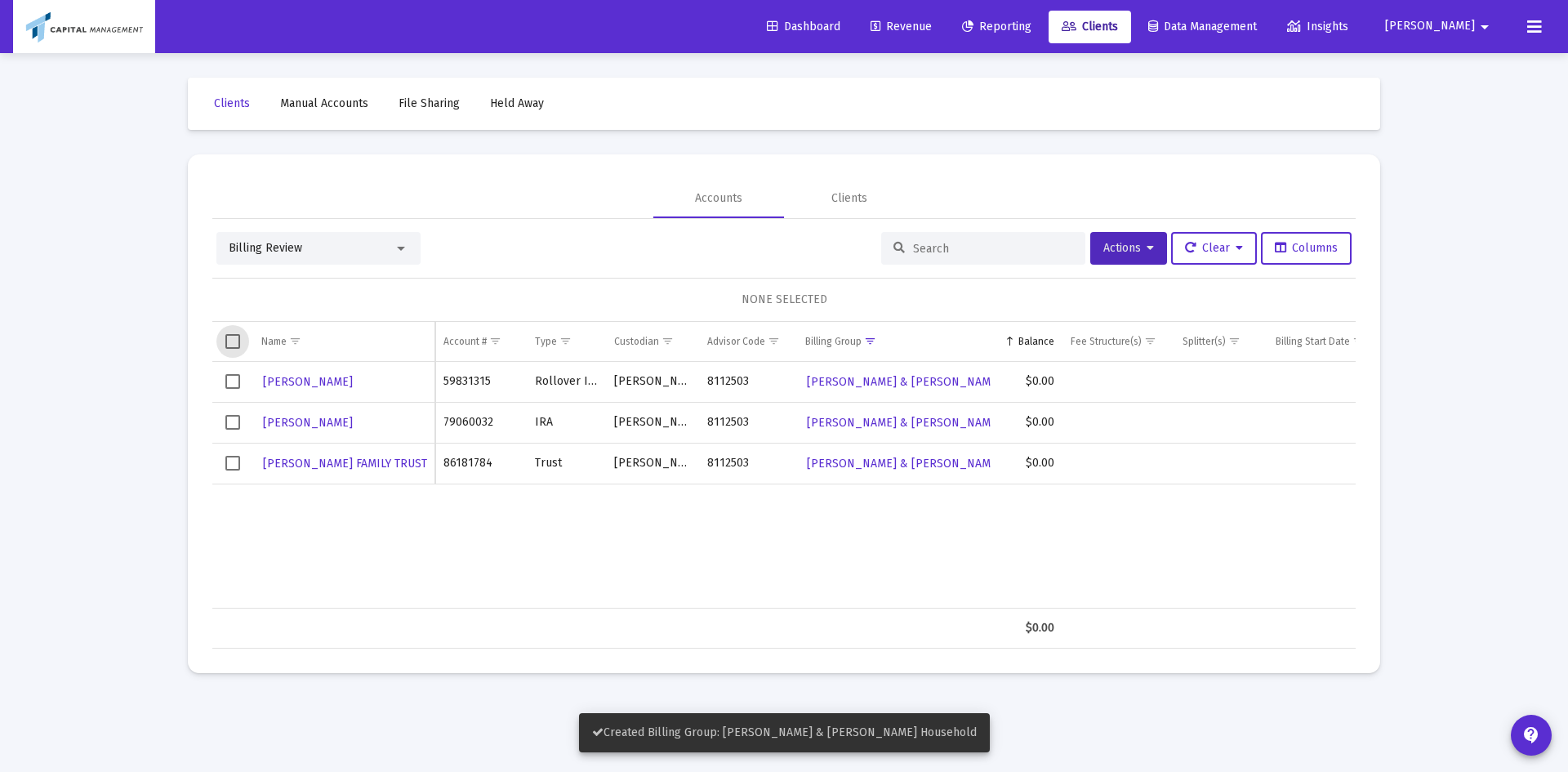
click at [227, 334] on span "Select all" at bounding box center [232, 341] width 14 height 14
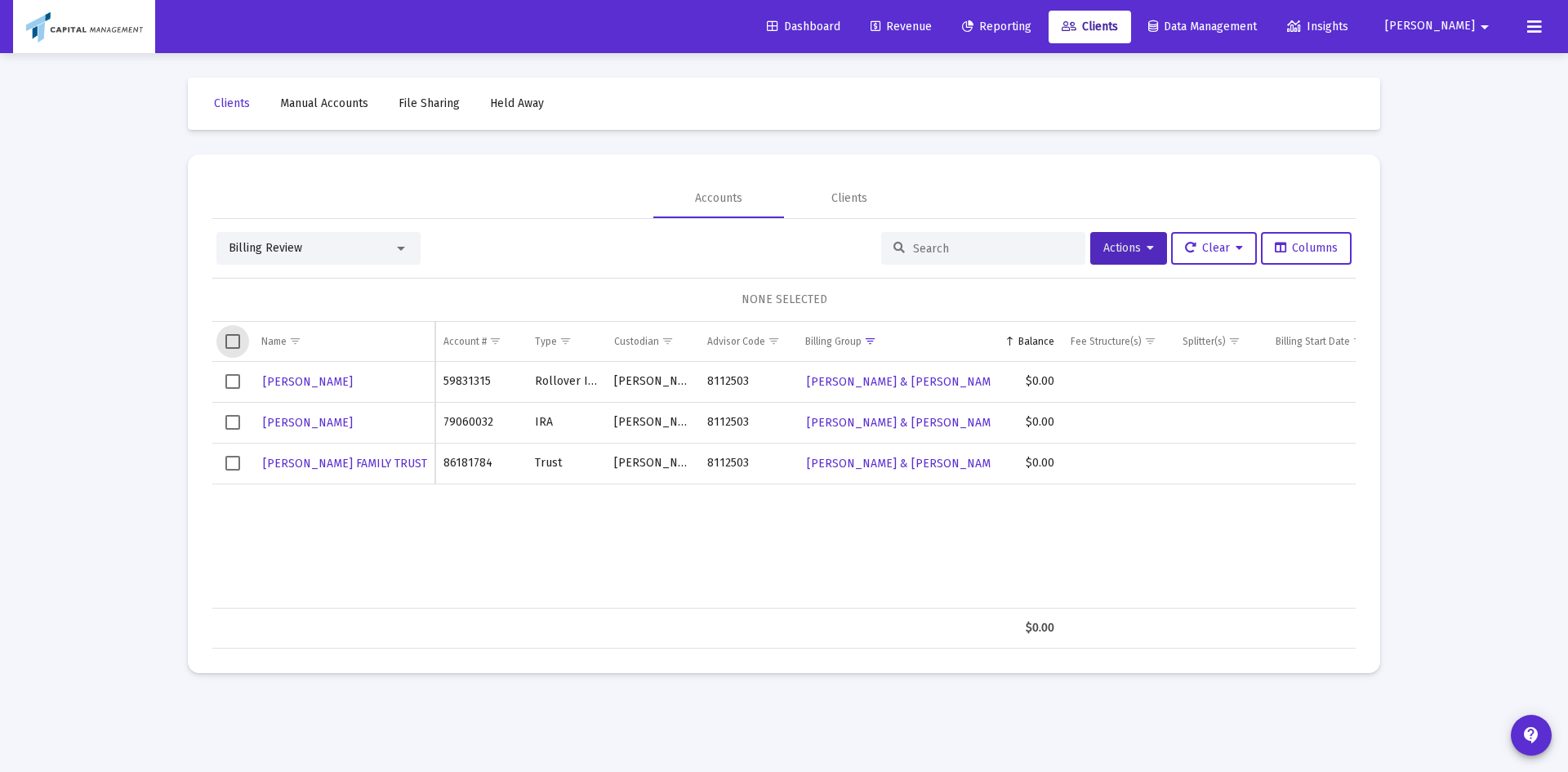
click at [230, 341] on span "Select all" at bounding box center [232, 341] width 14 height 14
click at [232, 348] on span "Select all" at bounding box center [232, 341] width 14 height 14
click at [232, 341] on span "Select all" at bounding box center [232, 341] width 14 height 14
click at [232, 378] on span "Select row" at bounding box center [232, 381] width 14 height 14
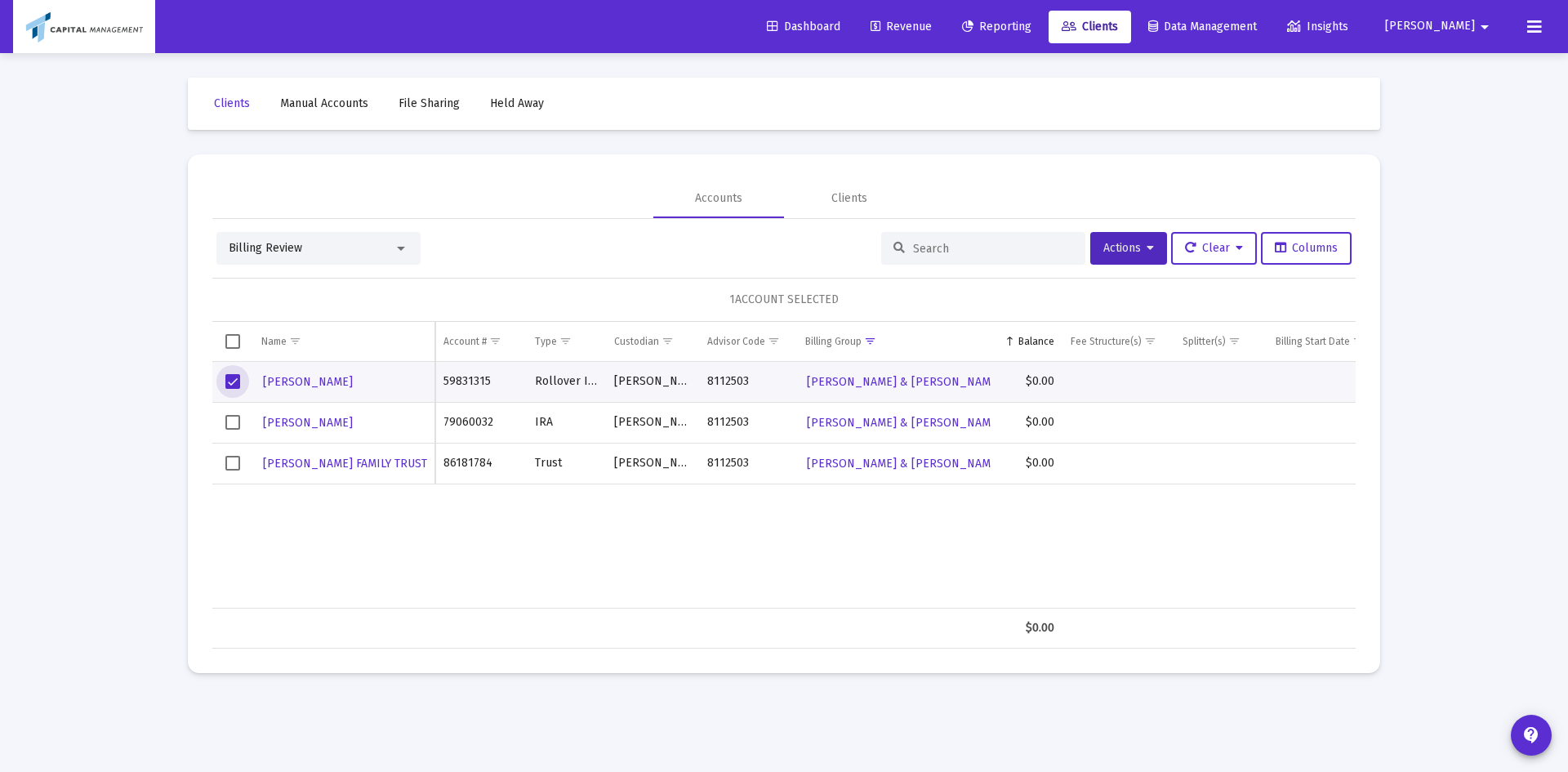
click at [234, 435] on td "Data grid" at bounding box center [232, 422] width 41 height 41
click at [230, 440] on span "Select row" at bounding box center [232, 462] width 14 height 14
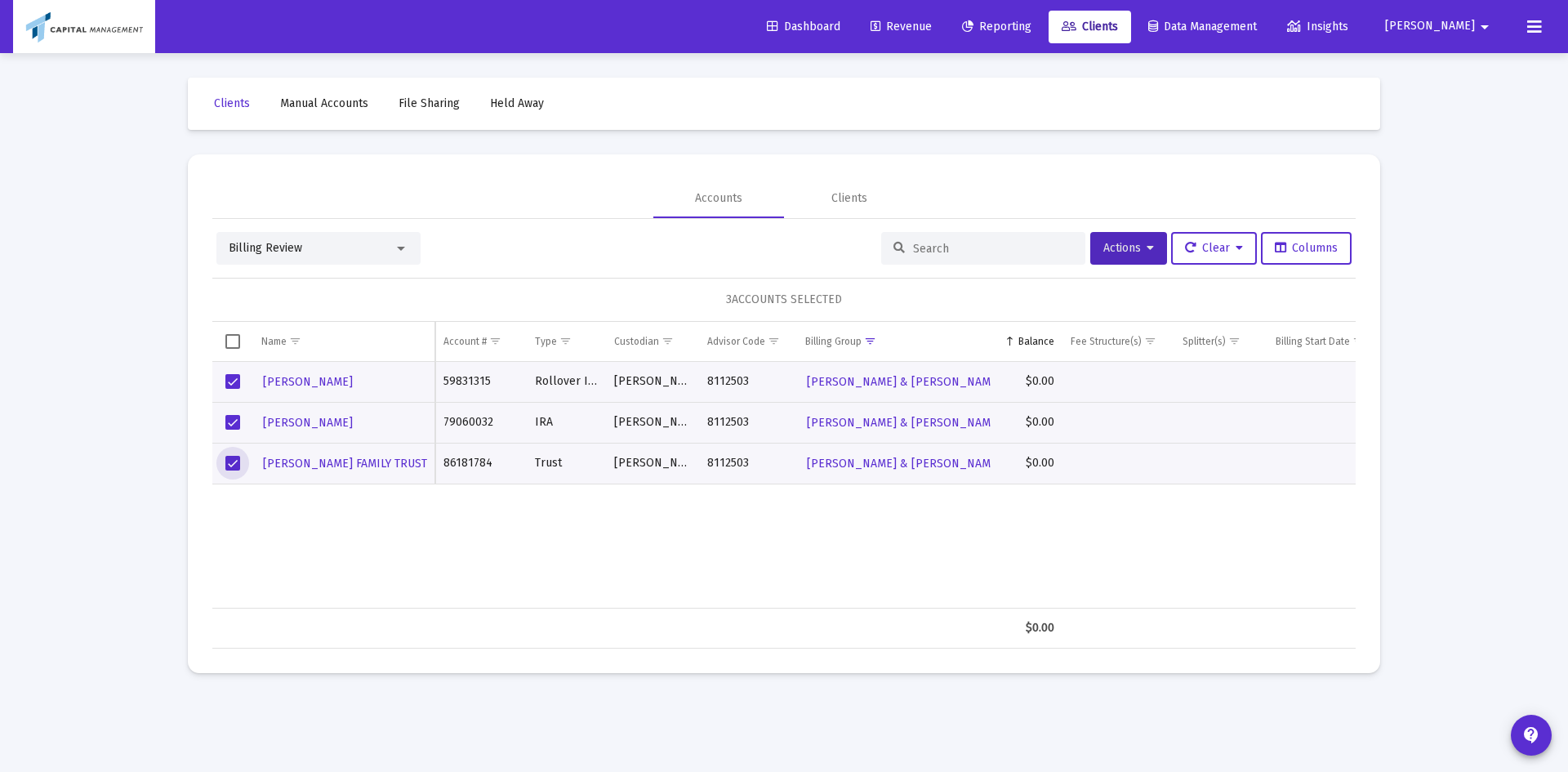
click at [894, 259] on app-data-grid-search at bounding box center [985, 248] width 209 height 33
click at [894, 254] on span "Actions" at bounding box center [1128, 248] width 51 height 14
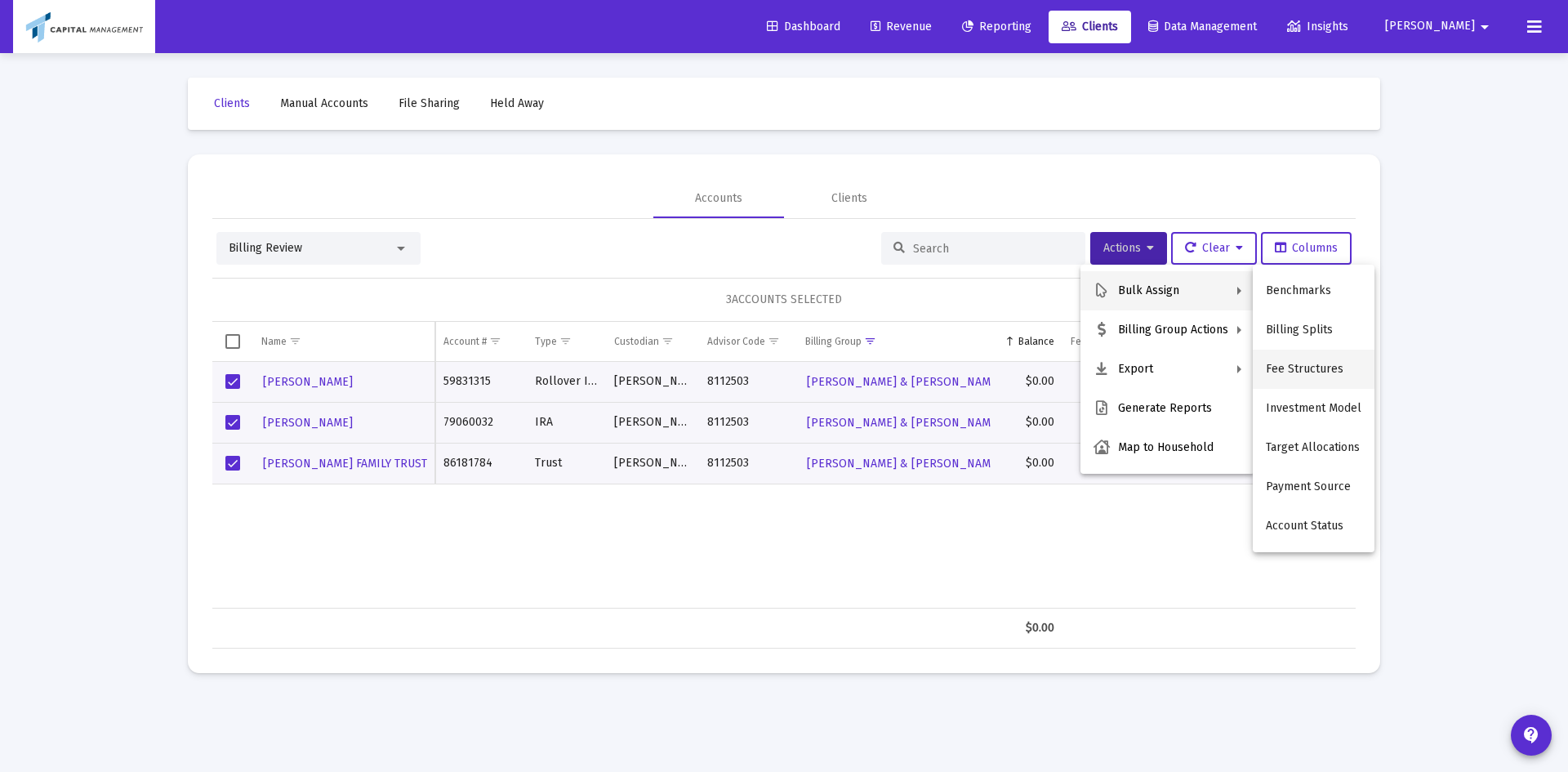
click at [894, 364] on button "Fee Structures" at bounding box center [1313, 368] width 121 height 39
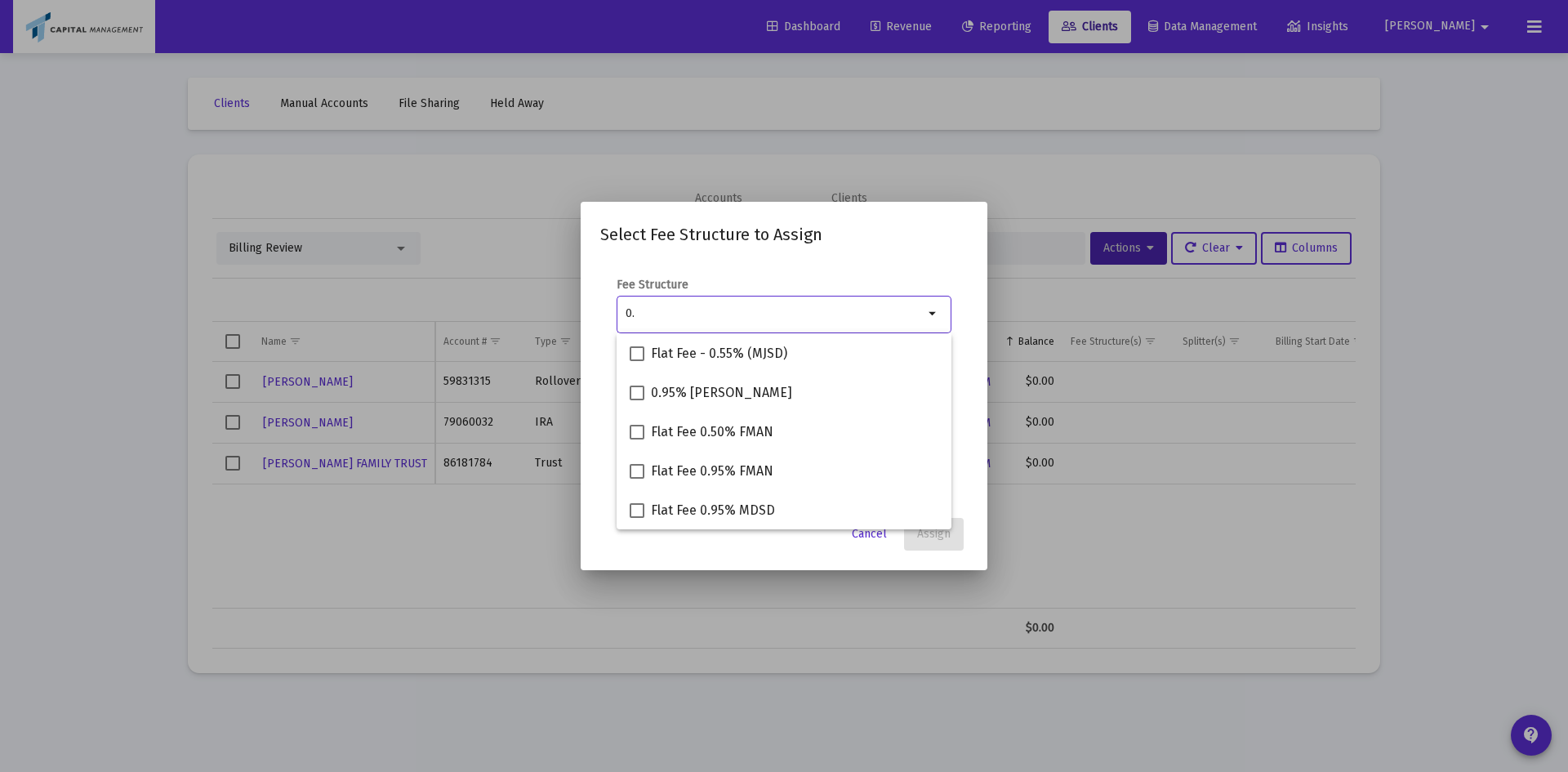
type input "0"
click at [627, 440] on mat-option "Flat Fee - .75% ([PERSON_NAME])" at bounding box center [784, 509] width 335 height 39
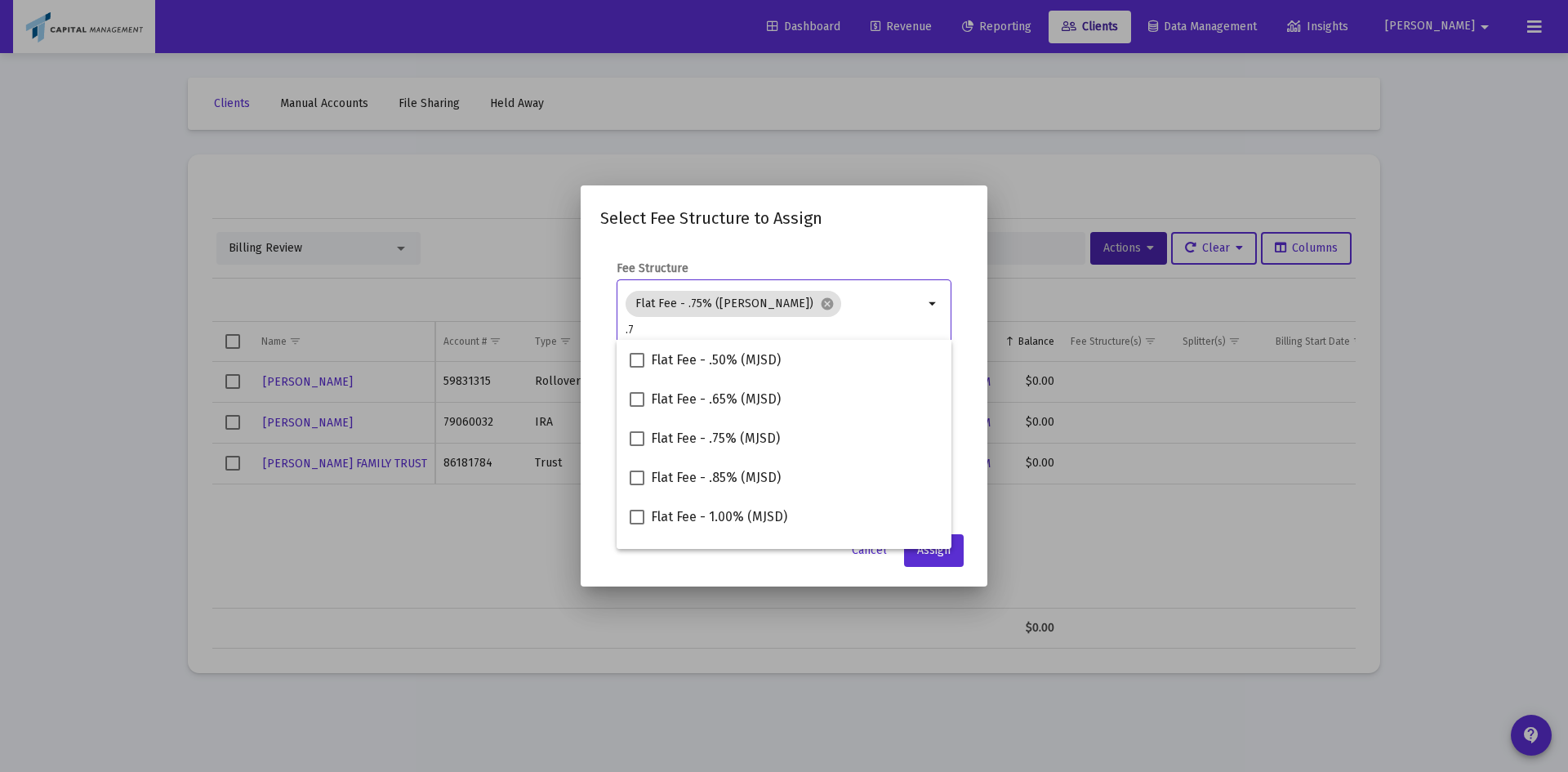
type input "."
click at [894, 440] on button "Assign" at bounding box center [934, 550] width 59 height 33
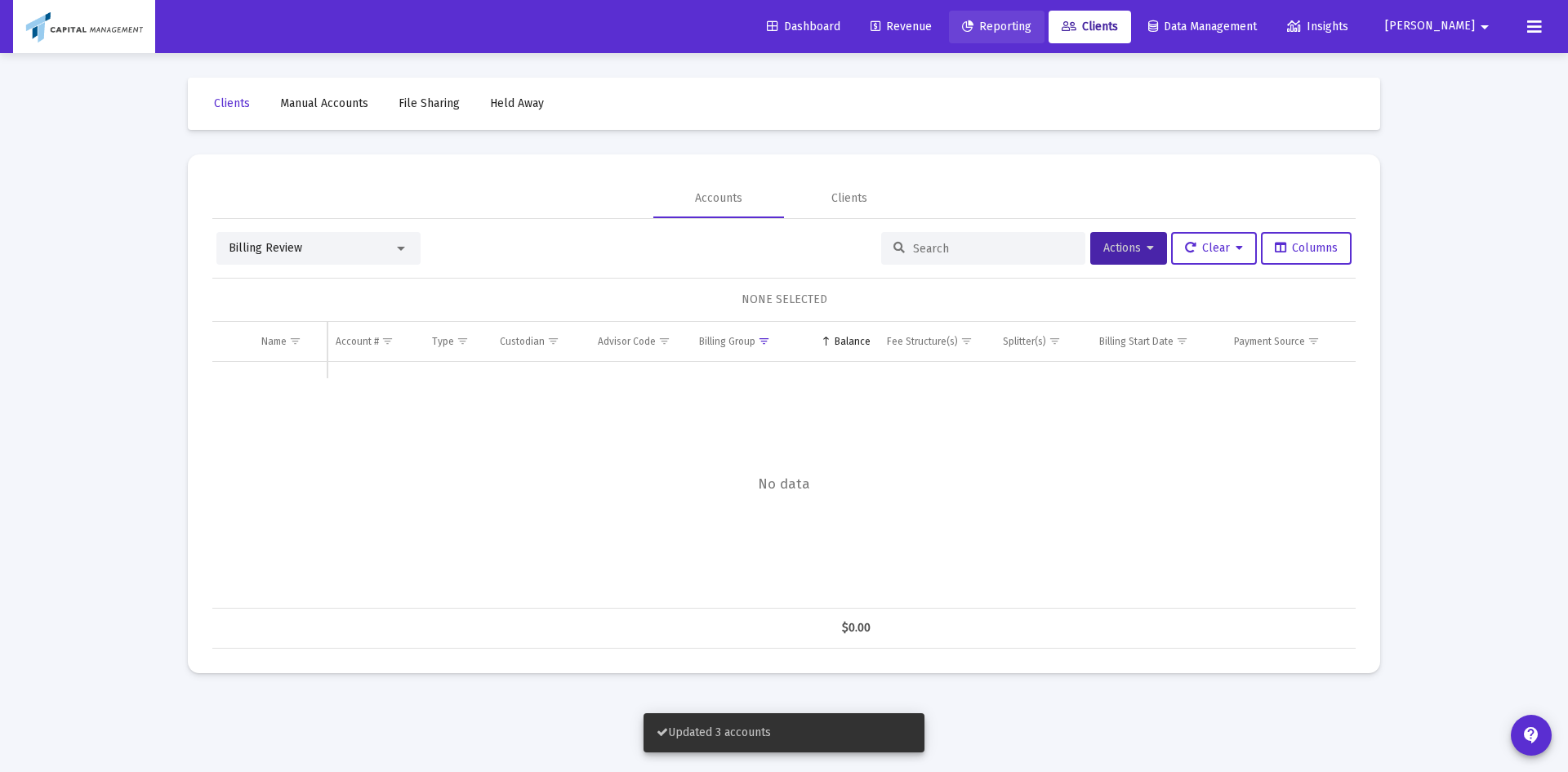
click at [894, 20] on link "Reporting" at bounding box center [997, 27] width 96 height 33
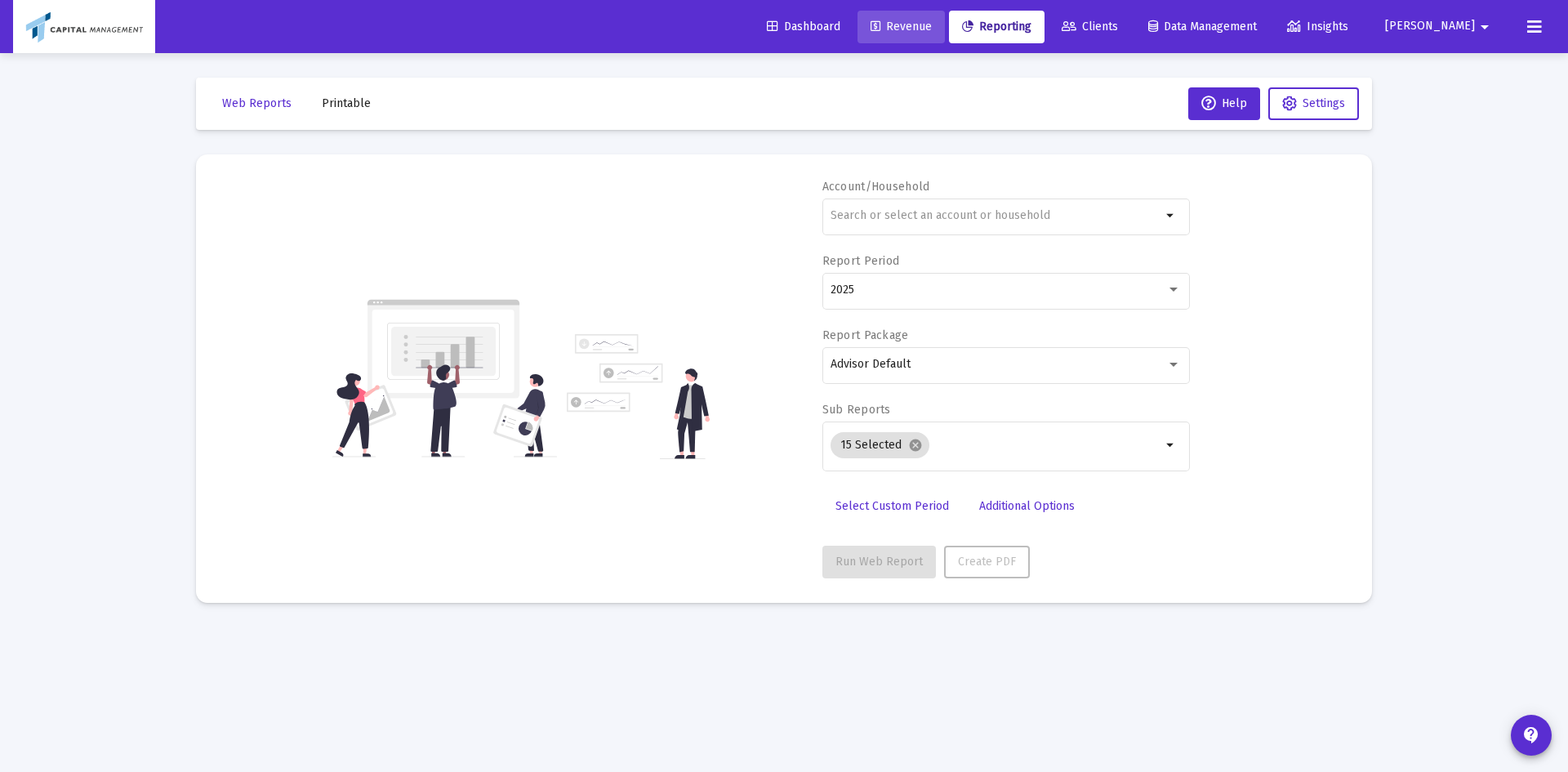
click at [894, 28] on span "Revenue" at bounding box center [901, 26] width 61 height 14
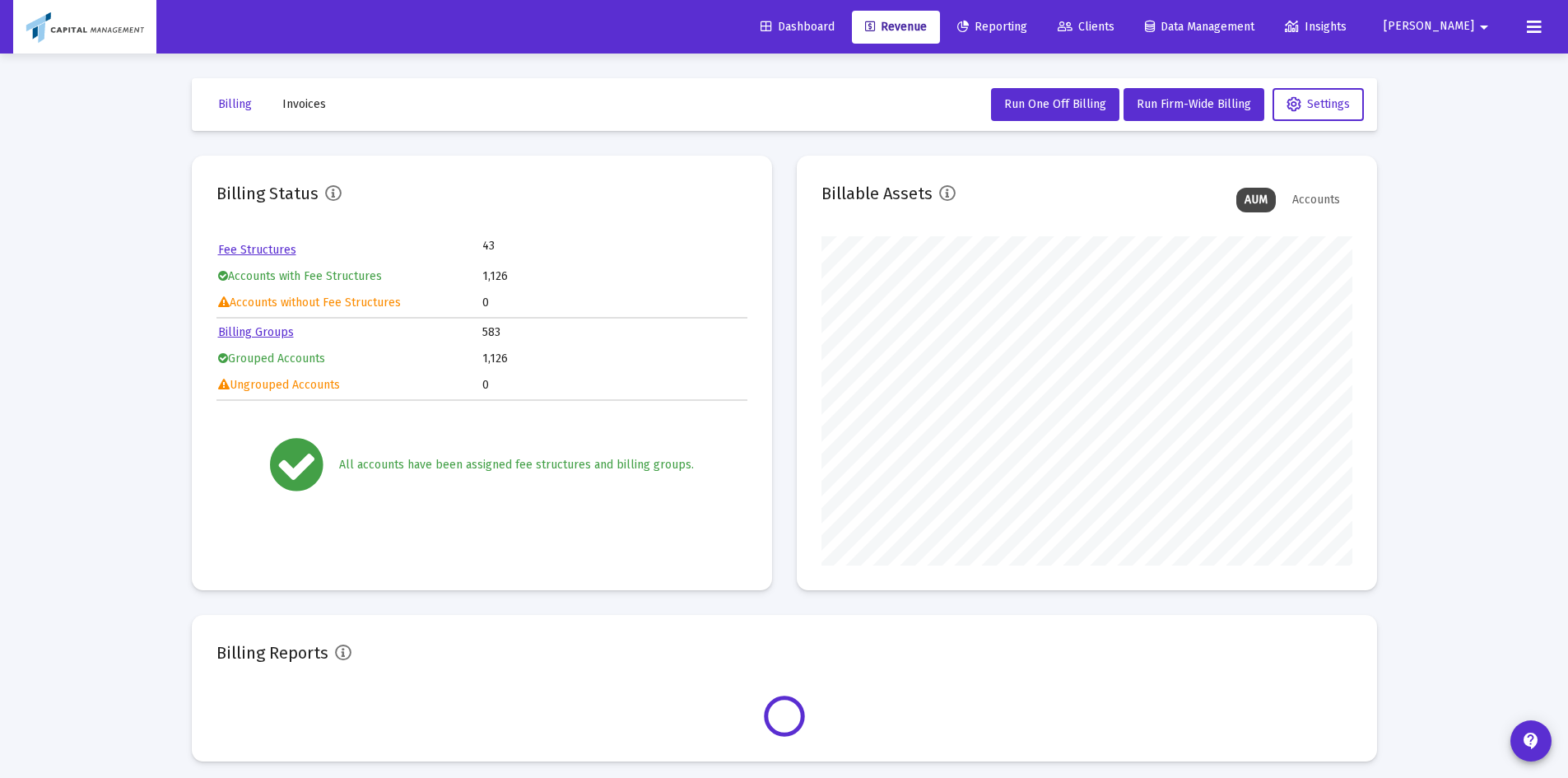
scroll to position [329, 530]
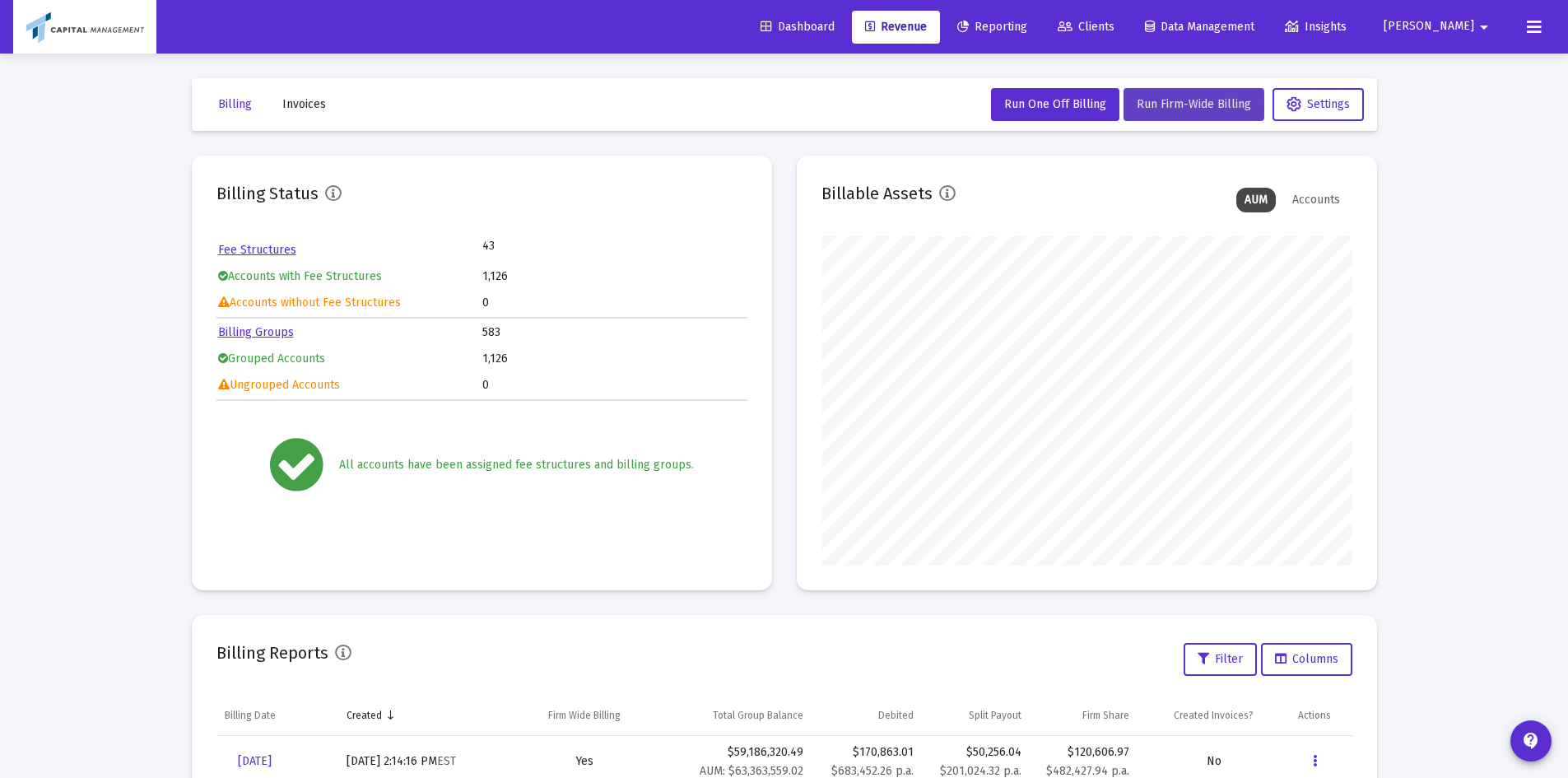
click at [902, 107] on span "Run Firm-Wide Billing" at bounding box center [1194, 104] width 115 height 14
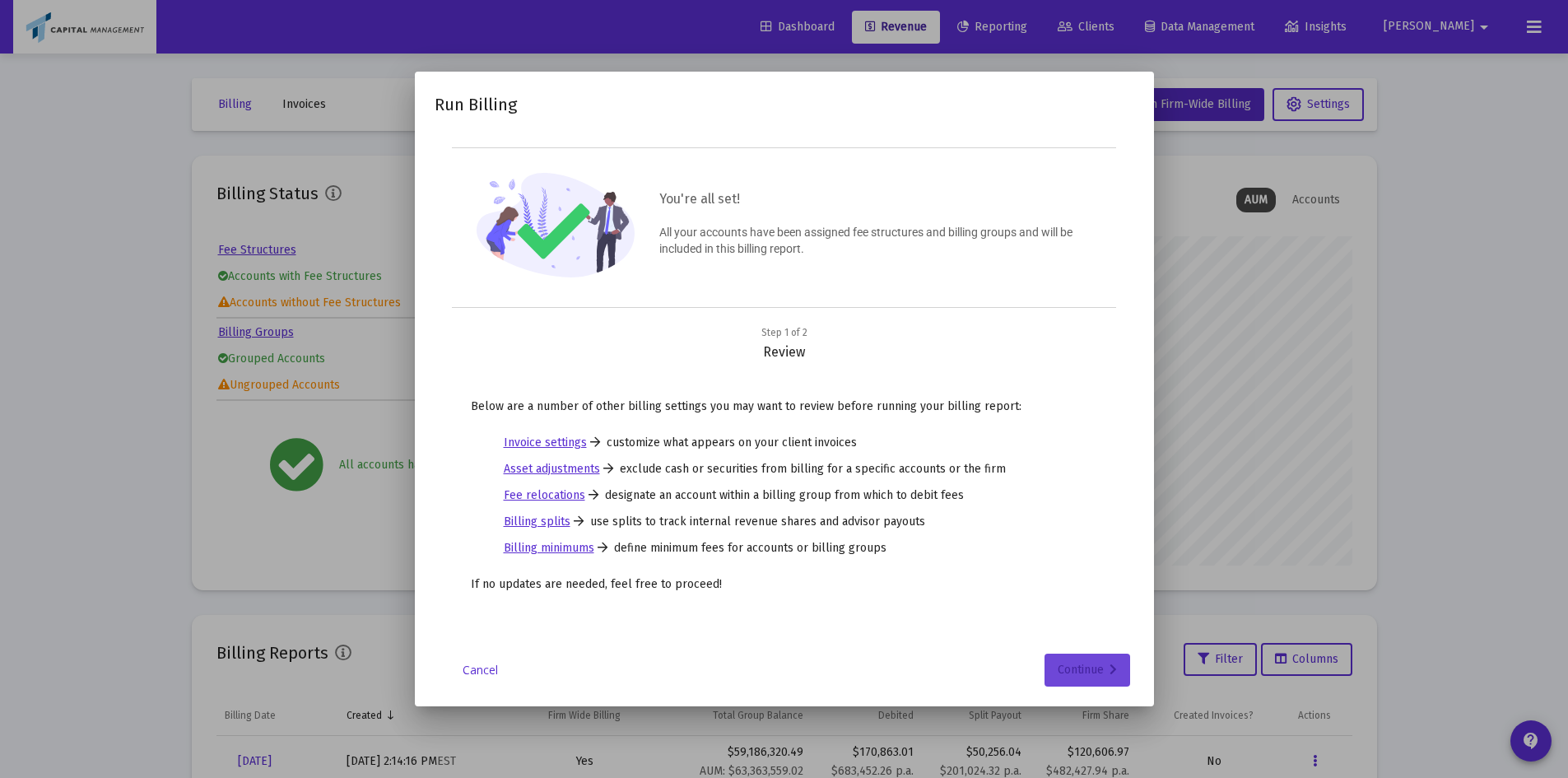
click at [902, 443] on div "Continue" at bounding box center [1087, 670] width 59 height 33
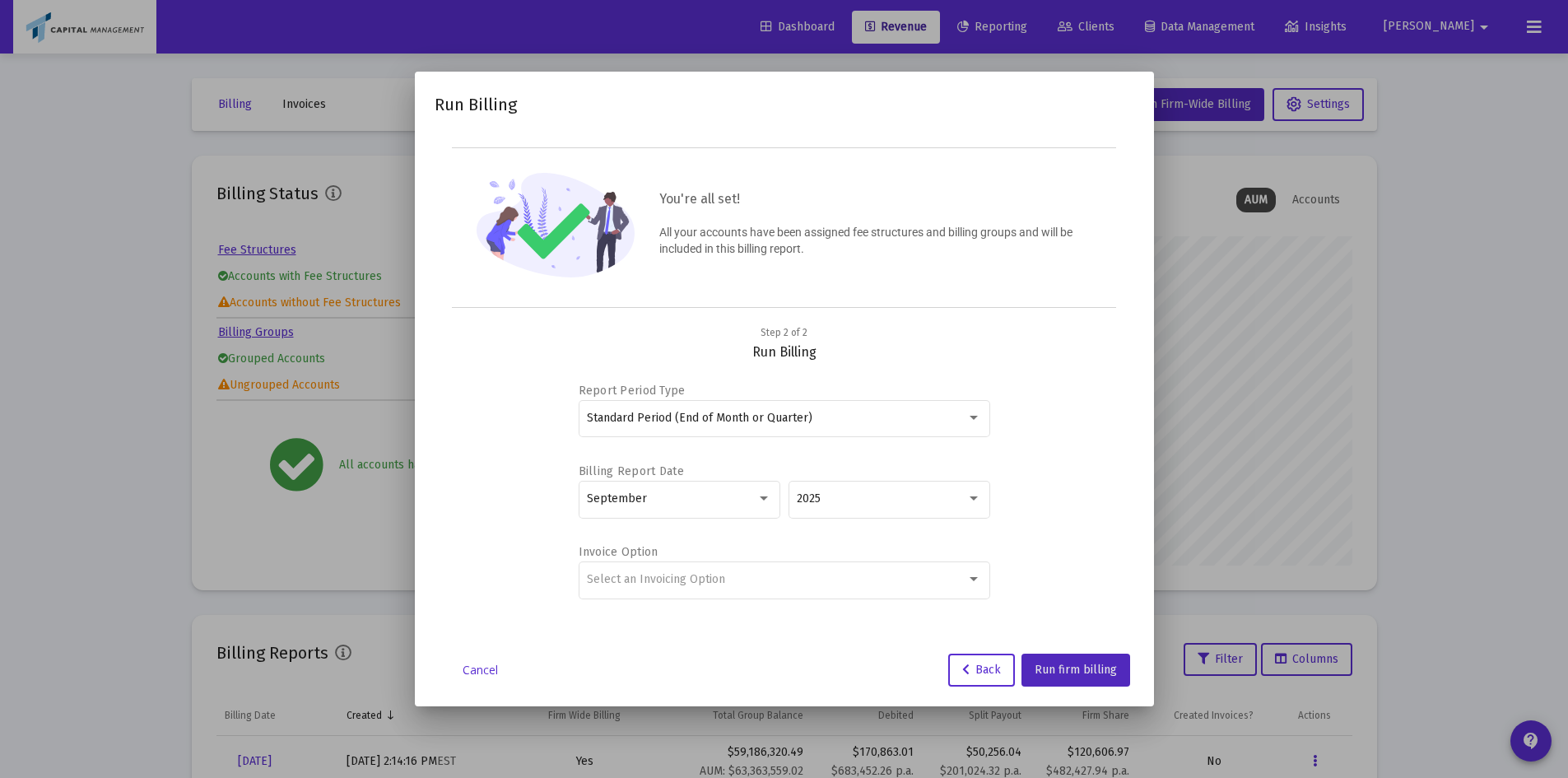
click at [902, 443] on button "Run firm billing" at bounding box center [1075, 670] width 109 height 33
